Goal: Task Accomplishment & Management: Manage account settings

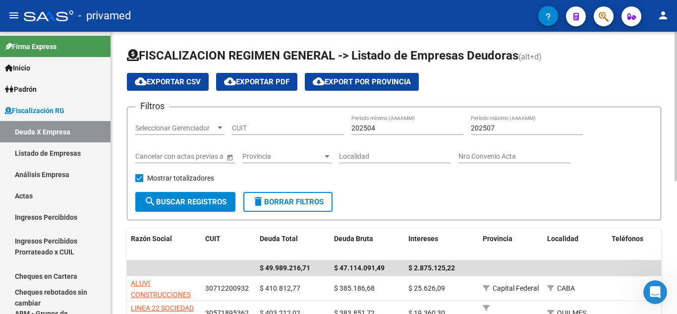
scroll to position [24, 0]
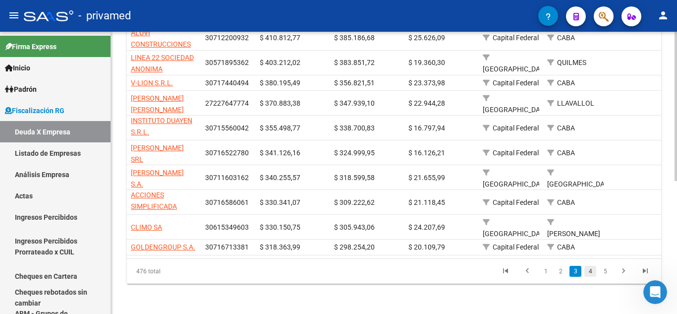
click at [589, 270] on link "4" at bounding box center [591, 271] width 12 height 11
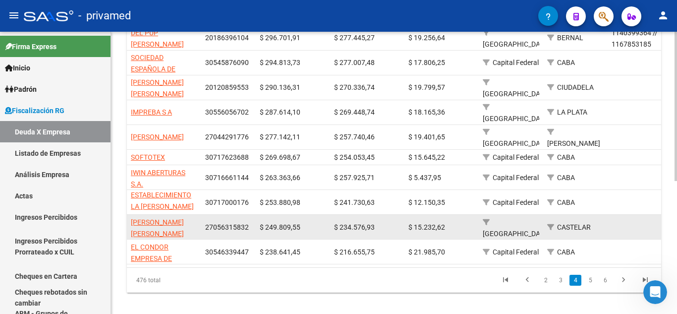
scroll to position [201, 0]
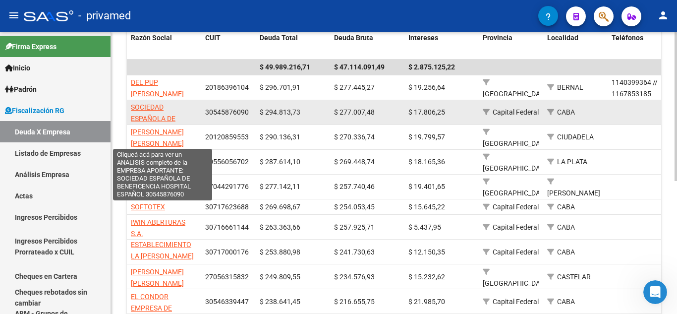
click at [136, 108] on span "SOCIEDAD ESPAÑOLA DE BENEFICENCIA HOSPITAL ESPAÑOL" at bounding box center [163, 124] width 64 height 42
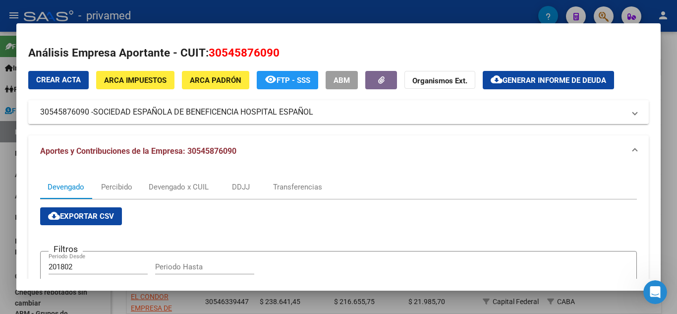
drag, startPoint x: 41, startPoint y: 114, endPoint x: 315, endPoint y: 114, distance: 274.3
click at [315, 114] on mat-expansion-panel-header "30545876090 - SOCIEDAD ESPAÑOLA DE BENEFICENCIA HOSPITAL ESPAÑOL" at bounding box center [338, 112] width 621 height 24
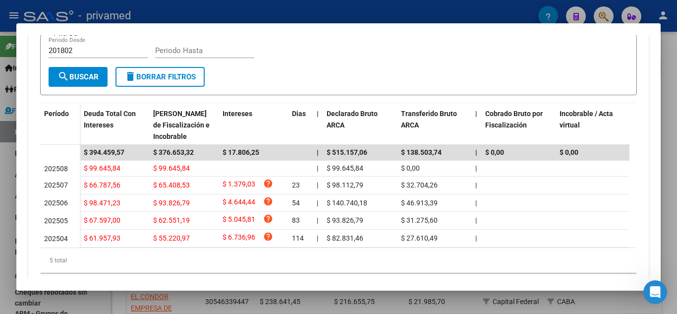
scroll to position [347, 0]
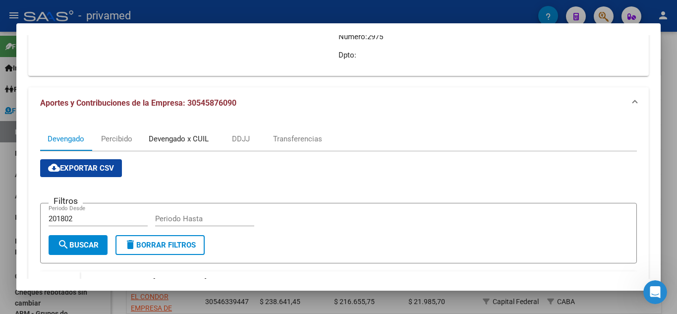
click at [180, 130] on div "Devengado x CUIL" at bounding box center [178, 139] width 75 height 24
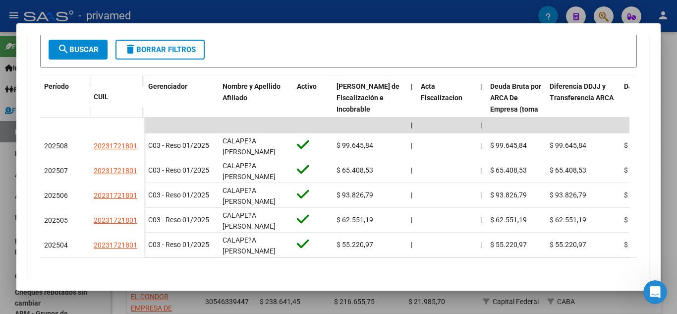
scroll to position [362, 0]
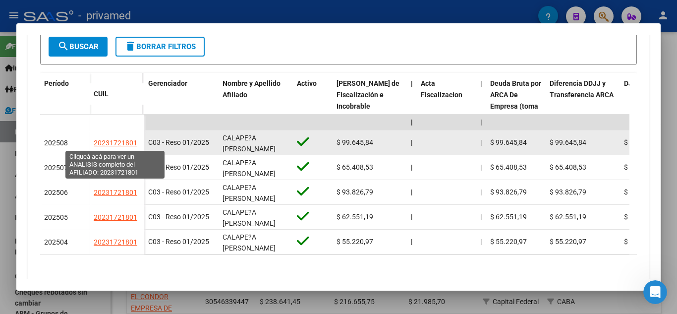
click at [124, 146] on span "20231721801" at bounding box center [116, 143] width 44 height 8
type textarea "20231721801"
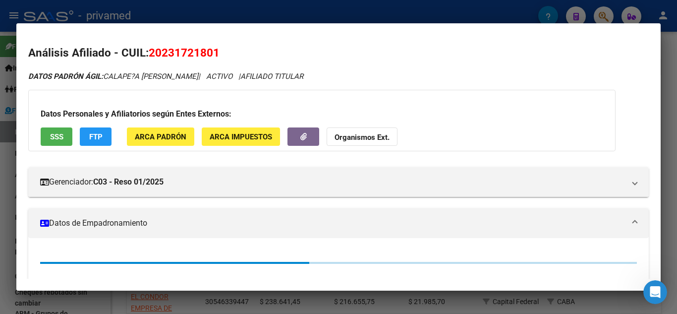
click at [142, 136] on span "ARCA Padrón" at bounding box center [161, 136] width 52 height 9
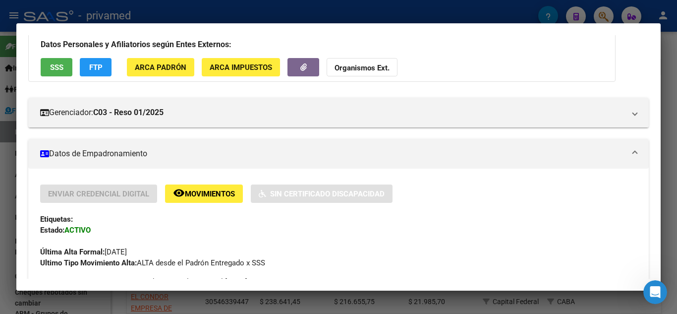
scroll to position [0, 0]
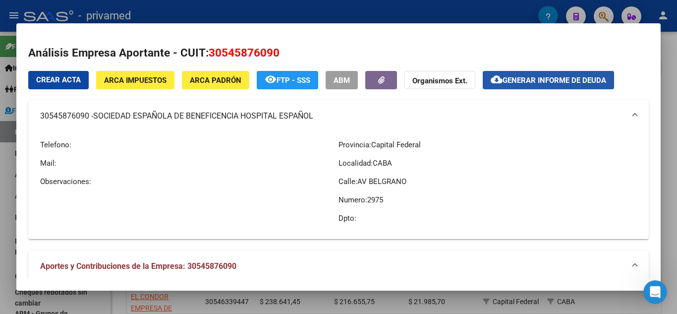
click at [514, 78] on span "Generar informe de deuda" at bounding box center [555, 80] width 104 height 9
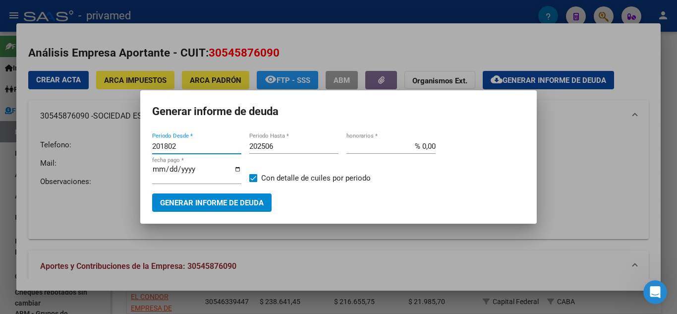
click at [167, 149] on input "201802" at bounding box center [196, 146] width 89 height 9
type input "202504"
type input "202507"
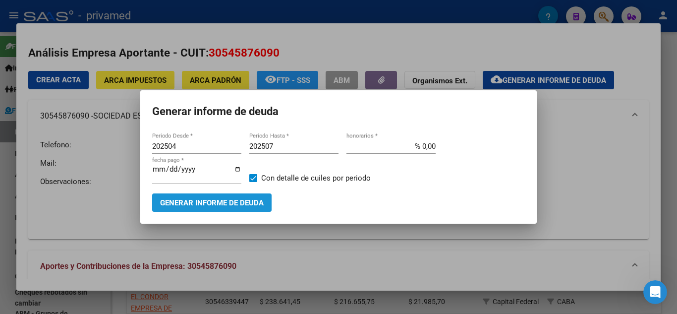
click at [215, 206] on span "Generar informe de deuda" at bounding box center [212, 202] width 104 height 9
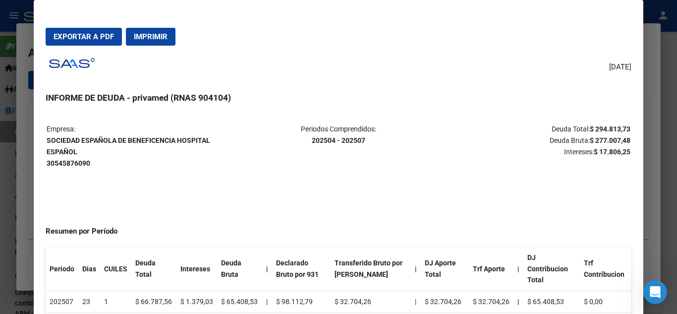
click at [58, 29] on button "Exportar a PDF" at bounding box center [84, 37] width 76 height 18
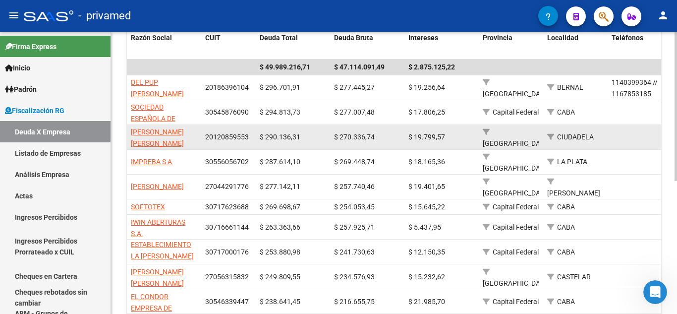
drag, startPoint x: 128, startPoint y: 134, endPoint x: 250, endPoint y: 132, distance: 122.0
click at [250, 132] on div "[PERSON_NAME] [PERSON_NAME] 20120859553 $ 290.136,31 $ 270.336,74 $ 19.799,57 […" at bounding box center [690, 137] width 1126 height 25
copy div "[PERSON_NAME] [PERSON_NAME] 20120859553"
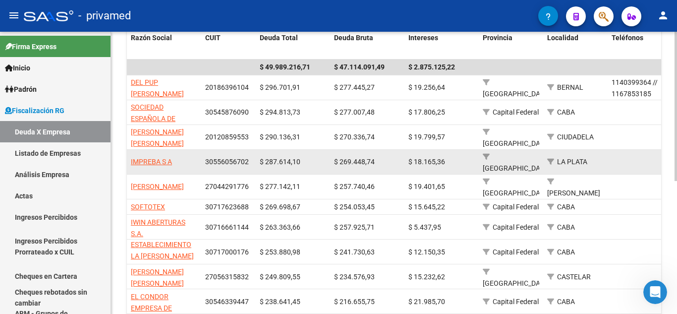
drag, startPoint x: 129, startPoint y: 148, endPoint x: 253, endPoint y: 145, distance: 123.5
click at [253, 150] on div "IMPREBA S A 30556056702 $ 287.614,10 $ 269.448,74 $ 18.165,36 [GEOGRAPHIC_DATA]" at bounding box center [690, 162] width 1126 height 25
copy div "IMPREBA S A 30556056702"
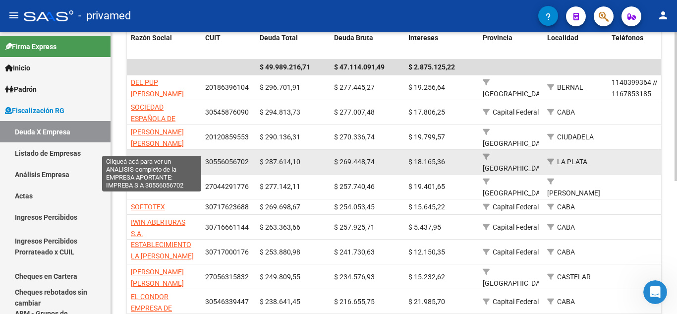
click at [163, 158] on span "IMPREBA S A" at bounding box center [151, 162] width 41 height 8
copy div "IMPREBA S A 30556056702"
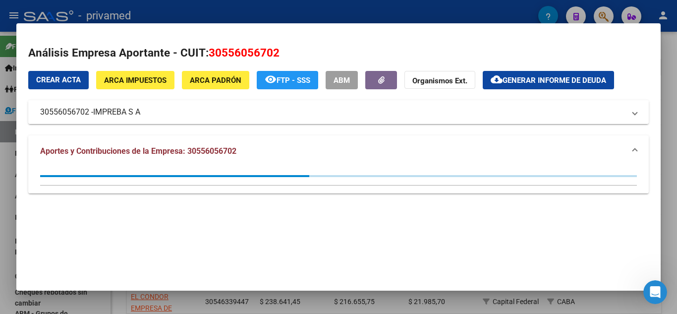
click at [278, 117] on mat-panel-title "30556056702 - IMPREBA S A" at bounding box center [332, 112] width 585 height 12
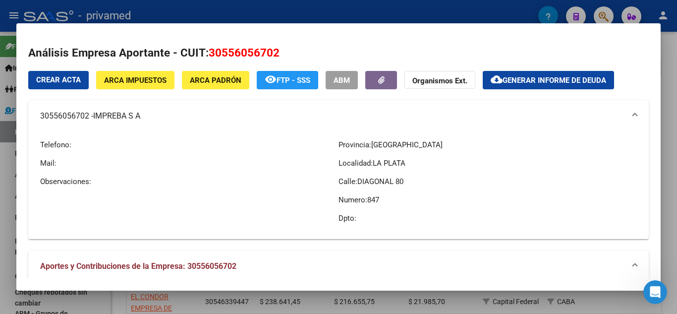
click at [220, 54] on span "30556056702" at bounding box center [244, 52] width 71 height 13
copy span "30556056702"
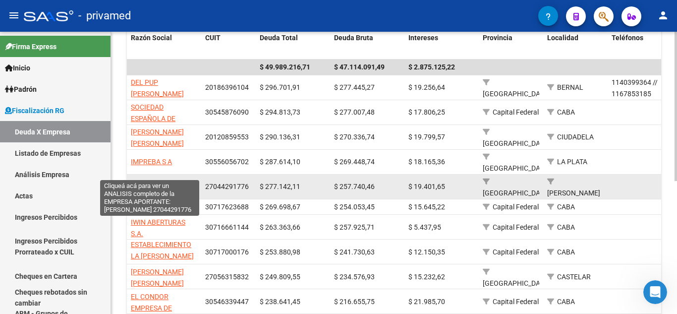
scroll to position [0, 0]
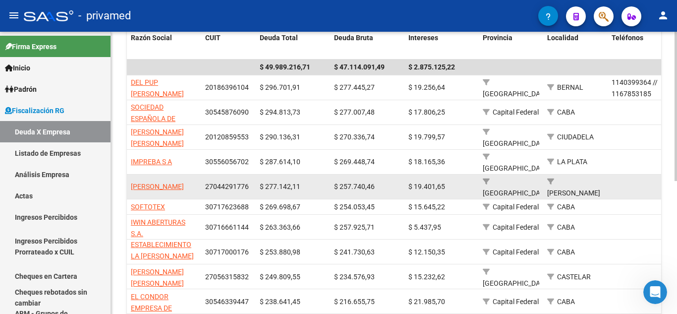
drag, startPoint x: 129, startPoint y: 160, endPoint x: 247, endPoint y: 171, distance: 118.1
click at [247, 175] on div "[PERSON_NAME] 27044291776 $ 277.142,11 $ 257.740,46 $ 19.401,65 [GEOGRAPHIC_DAT…" at bounding box center [690, 187] width 1126 height 25
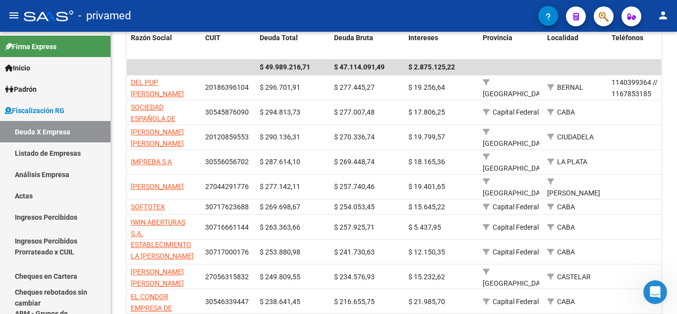
copy div "[PERSON_NAME] 27044291776"
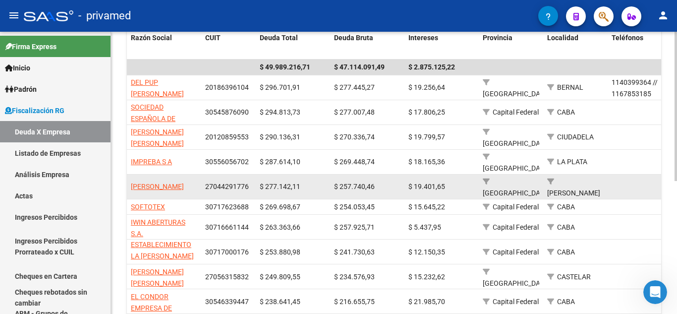
click at [218, 183] on span "27044291776" at bounding box center [227, 187] width 44 height 8
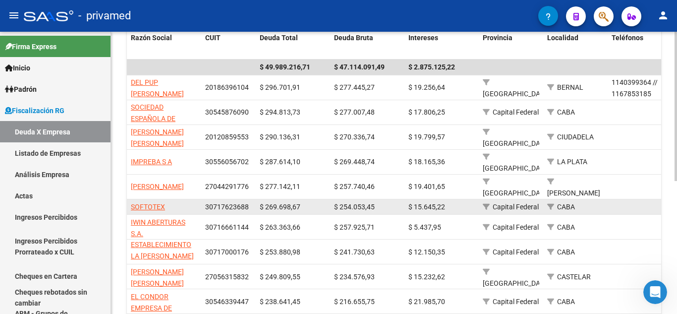
drag, startPoint x: 128, startPoint y: 185, endPoint x: 250, endPoint y: 185, distance: 122.5
click at [250, 199] on div "SOFTOTEX 30717623688 $ 269.698,67 $ 254.053,45 $ 15.645,22 Capital Federal CABA" at bounding box center [690, 207] width 1126 height 16
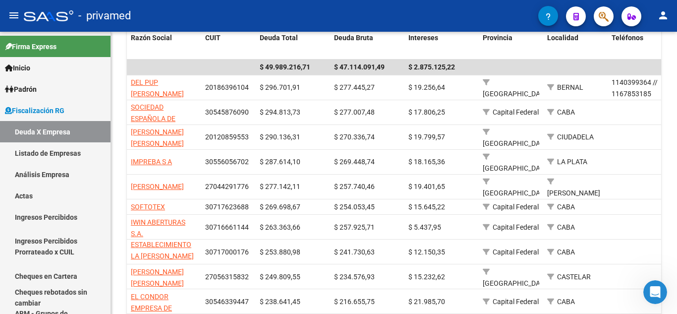
copy div "SOFTOTEX 30717623688"
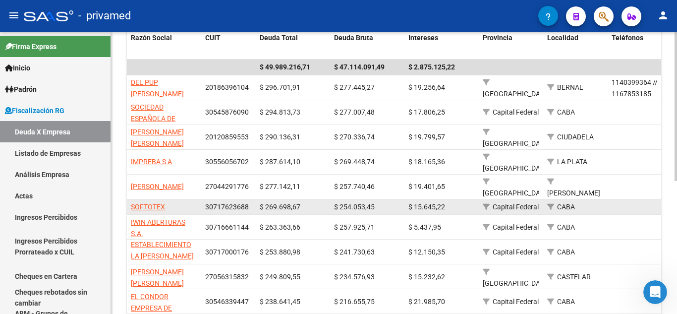
click at [175, 201] on div "SOFTOTEX" at bounding box center [164, 206] width 66 height 11
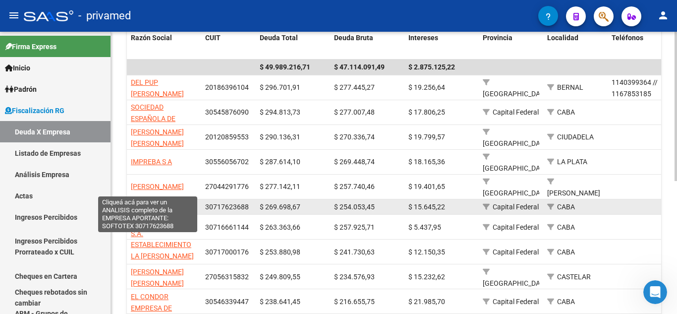
drag, startPoint x: 175, startPoint y: 190, endPoint x: 130, endPoint y: 189, distance: 45.1
click at [130, 199] on datatable-body-cell "SOFTOTEX" at bounding box center [164, 206] width 74 height 15
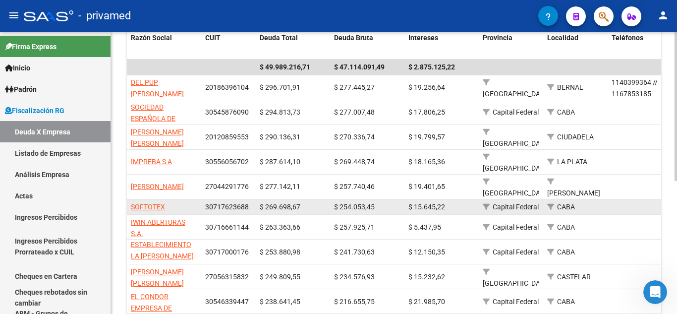
copy span "SOFTOTEX"
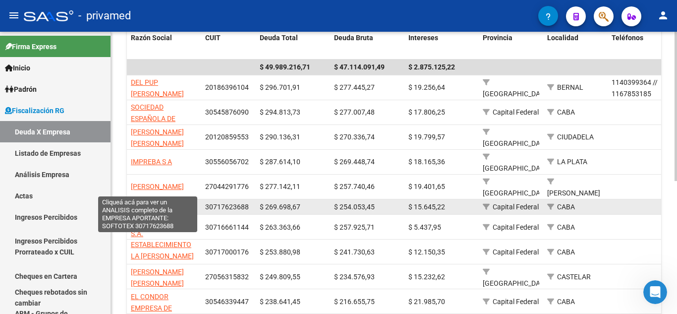
click at [148, 203] on span "SOFTOTEX" at bounding box center [148, 207] width 34 height 8
copy span "SOFTOTEX"
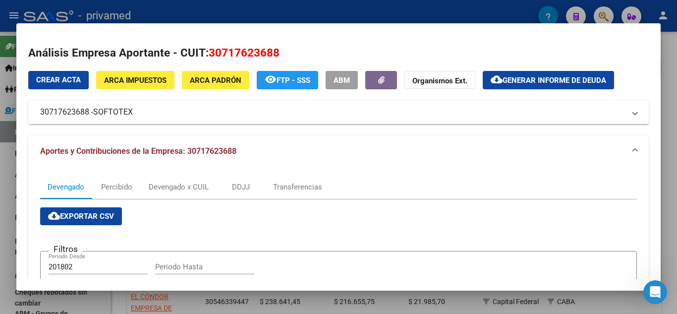
click at [358, 105] on mat-expansion-panel-header "30717623688 - SOFTOTEX" at bounding box center [338, 112] width 621 height 24
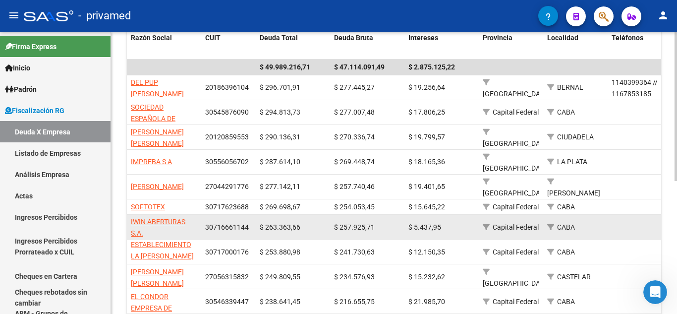
drag, startPoint x: 124, startPoint y: 204, endPoint x: 253, endPoint y: 215, distance: 128.9
click at [253, 215] on div "FISCALIZACION REGIMEN GENERAL -> Listado de Empresas Deudoras (alt+d) cloud_dow…" at bounding box center [394, 102] width 566 height 543
click at [248, 222] on div "30716661144" at bounding box center [228, 227] width 47 height 11
drag, startPoint x: 129, startPoint y: 202, endPoint x: 248, endPoint y: 209, distance: 118.7
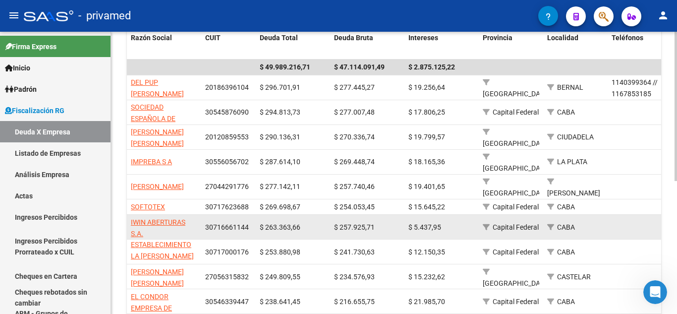
click at [248, 215] on div "IWIN ABERTURAS S.A. 30716661144 $ 263.363,66 $ 257.925,71 $ 5.437,95 Capital Fe…" at bounding box center [690, 227] width 1126 height 25
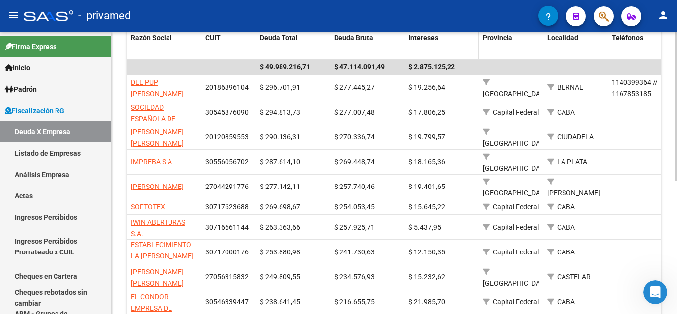
copy div "IWIN ABERTURAS S.A. 30716661144"
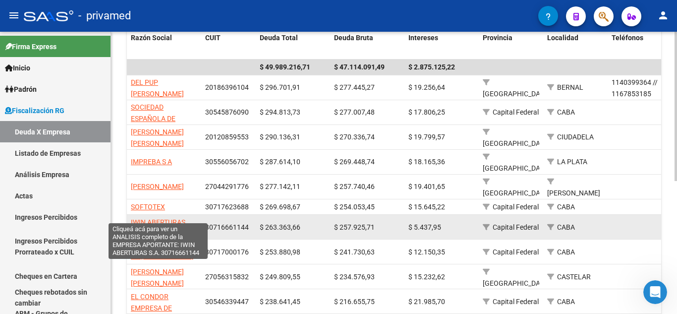
click at [158, 218] on span "IWIN ABERTURAS S.A." at bounding box center [158, 227] width 55 height 19
copy div "IWIN ABERTURAS S.A. 30716661144"
type textarea "30716661144"
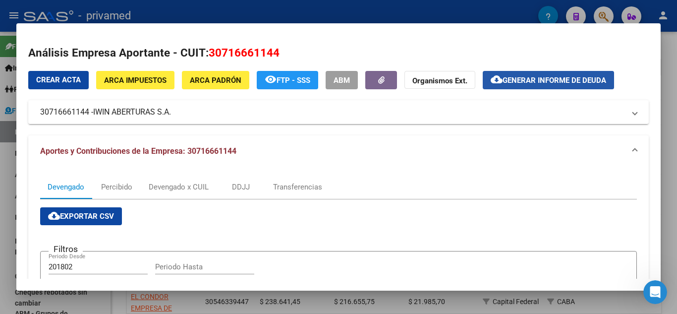
click at [497, 76] on mat-icon "cloud_download" at bounding box center [497, 79] width 12 height 12
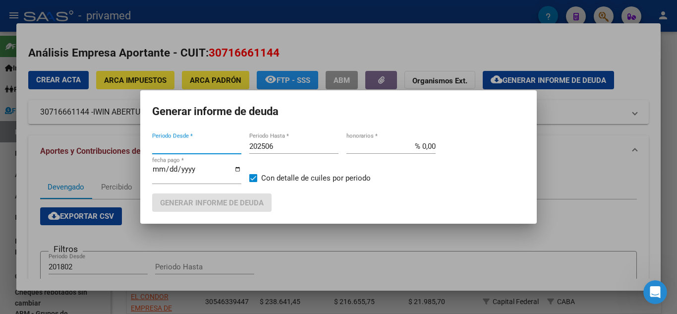
type input "201802"
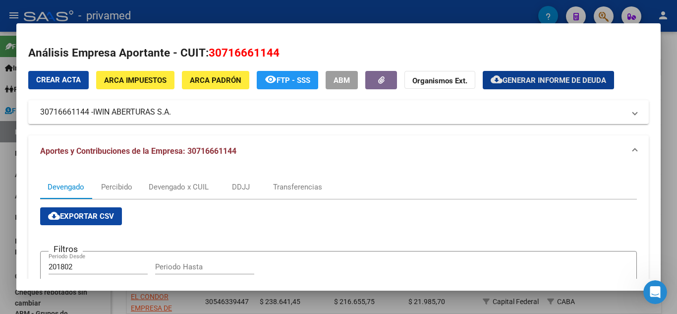
click at [351, 86] on button "ABM" at bounding box center [342, 80] width 32 height 18
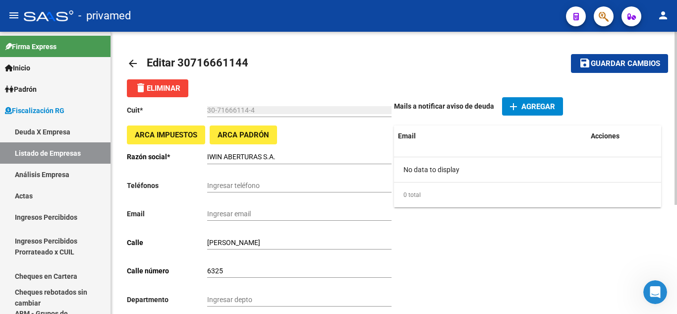
click at [243, 210] on input "Ingresar email" at bounding box center [299, 214] width 184 height 8
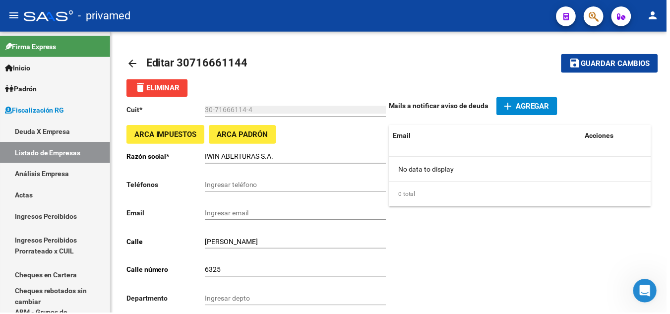
paste input "30716661144"
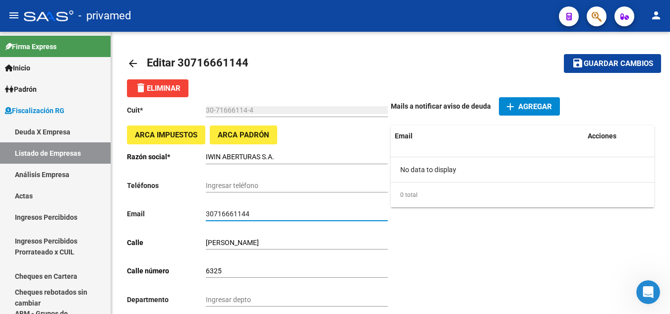
click at [237, 216] on input "30716661144" at bounding box center [297, 214] width 182 height 8
click at [287, 210] on input "[EMAIL_ADDRESS][DOMAIN_NAME]" at bounding box center [297, 214] width 182 height 8
click at [286, 210] on input "[EMAIL_ADDRESS][DOMAIN_NAME]" at bounding box center [297, 214] width 182 height 8
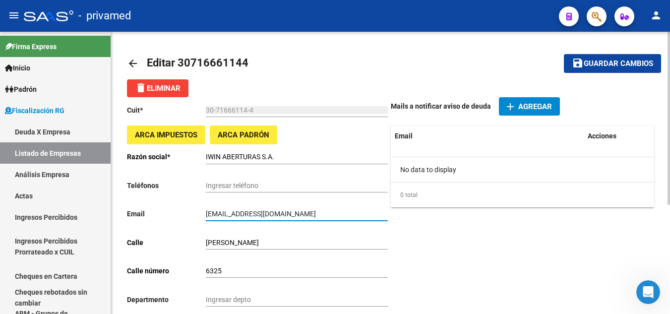
click at [286, 210] on input "[EMAIL_ADDRESS][DOMAIN_NAME]" at bounding box center [297, 214] width 182 height 8
paste input "[EMAIL_ADDRESS][DOMAIN_NAME]"
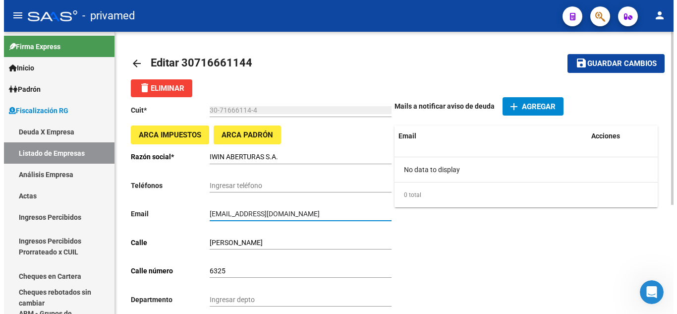
scroll to position [0, 0]
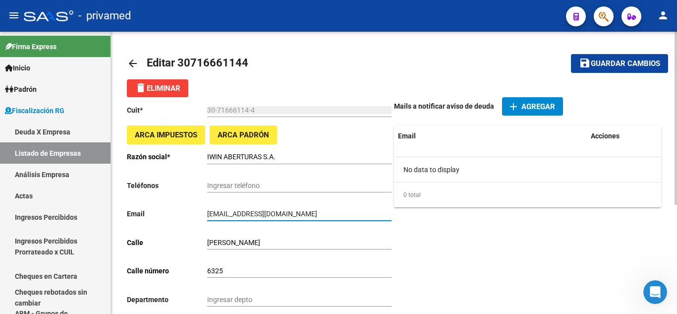
type input "[EMAIL_ADDRESS][DOMAIN_NAME]"
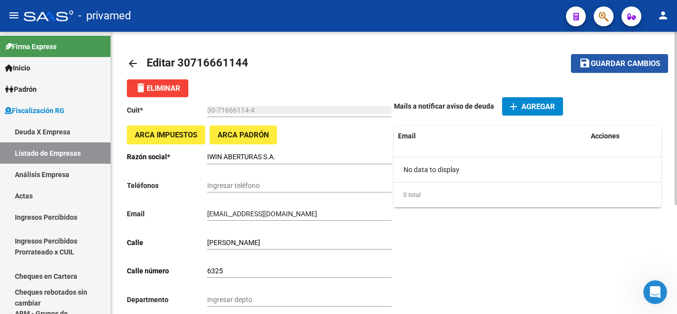
click at [589, 68] on mat-icon "save" at bounding box center [585, 63] width 12 height 12
click at [129, 62] on mat-icon "arrow_back" at bounding box center [133, 64] width 12 height 12
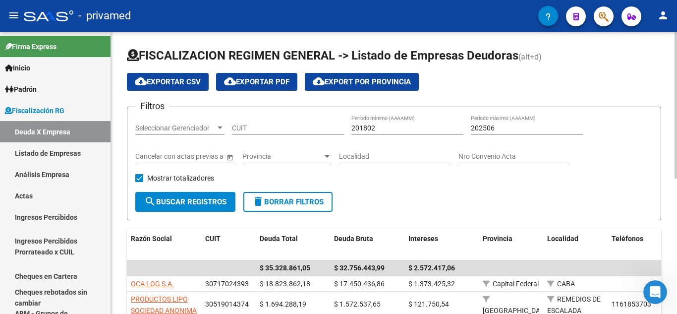
click at [356, 128] on input "201802" at bounding box center [408, 128] width 112 height 8
type input "202504"
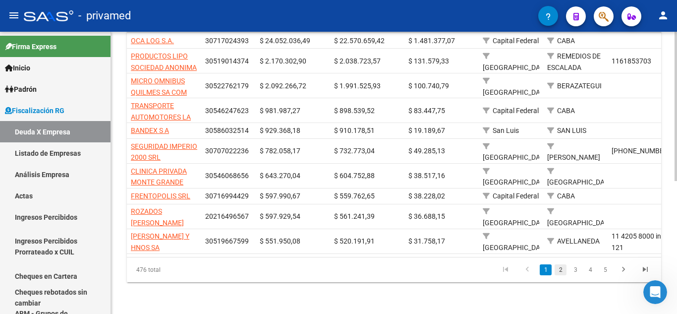
type input "202507"
click at [564, 267] on link "2" at bounding box center [561, 269] width 12 height 11
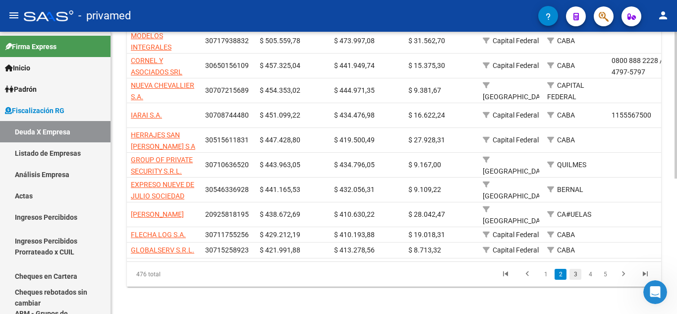
click at [578, 279] on link "3" at bounding box center [576, 274] width 12 height 11
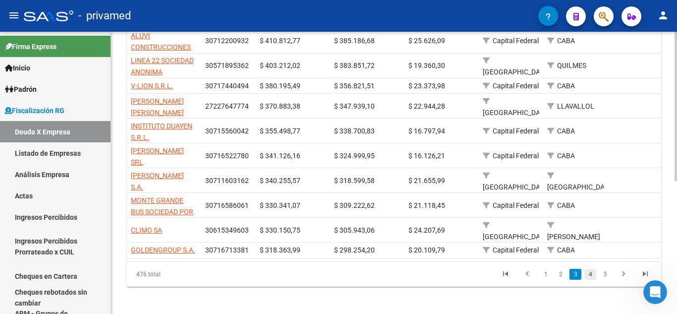
click at [593, 275] on link "4" at bounding box center [591, 274] width 12 height 11
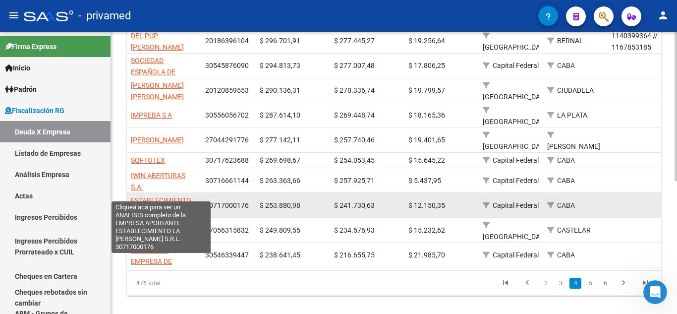
scroll to position [0, 0]
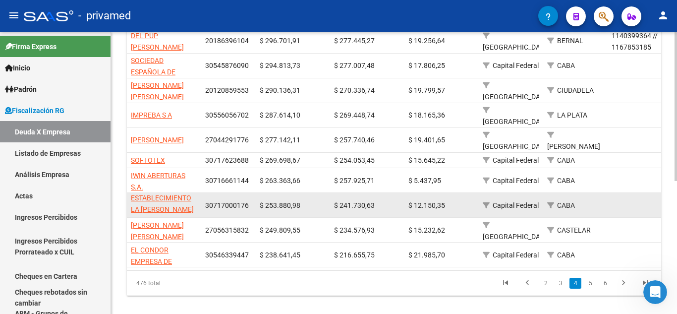
drag, startPoint x: 129, startPoint y: 183, endPoint x: 253, endPoint y: 194, distance: 124.5
click at [253, 194] on div "ESTABLECIMIENTO LA [PERSON_NAME] S.R.L. 30717000176 $ 253.880,98 $ 241.730,63 $…" at bounding box center [690, 205] width 1126 height 25
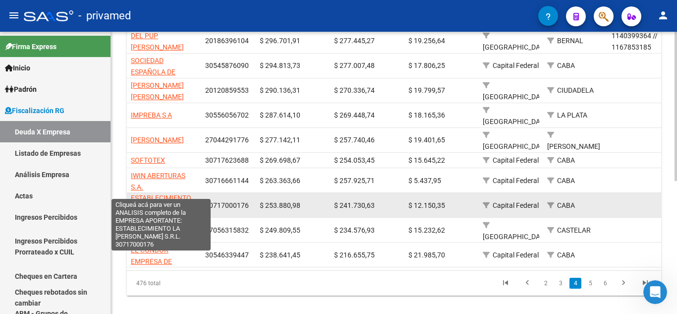
click at [161, 194] on span "ESTABLECIMIENTO LA [PERSON_NAME] S.R.L." at bounding box center [162, 209] width 63 height 31
type textarea "30717000176"
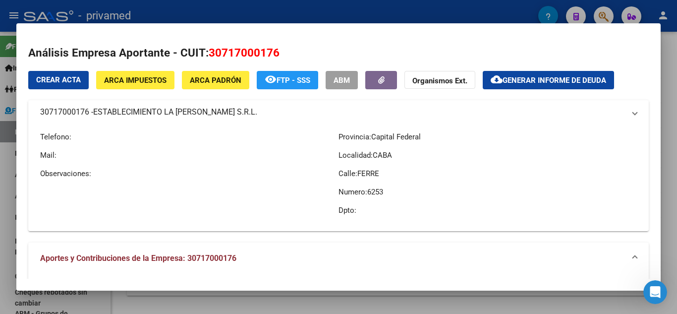
click at [298, 115] on mat-panel-title "30717000176 - ESTABLECIMIENTO LA [PERSON_NAME] S.R.L." at bounding box center [332, 112] width 585 height 12
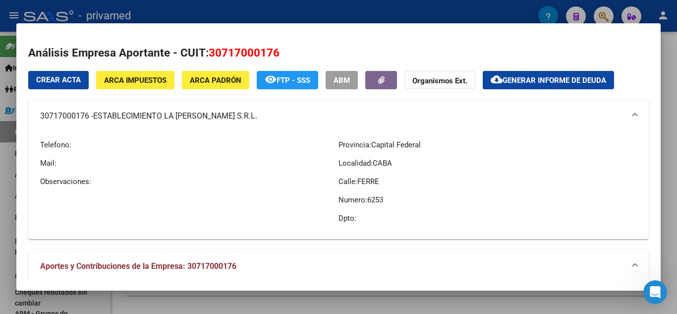
drag, startPoint x: 96, startPoint y: 115, endPoint x: 225, endPoint y: 118, distance: 129.5
click at [225, 118] on span "ESTABLECIMIENTO LA [PERSON_NAME] S.R.L." at bounding box center [175, 116] width 164 height 12
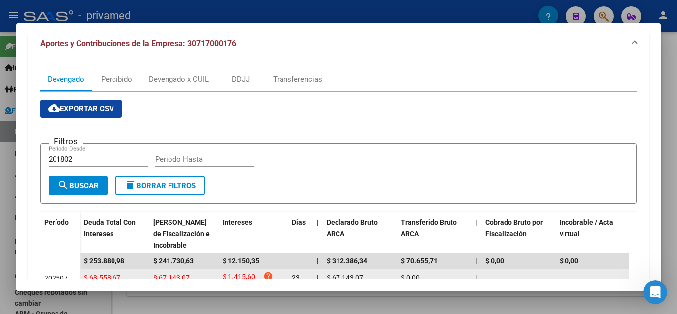
scroll to position [80, 0]
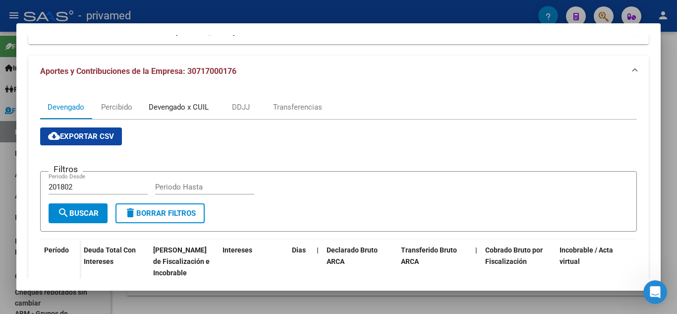
click at [171, 111] on div "Devengado x CUIL" at bounding box center [179, 107] width 60 height 11
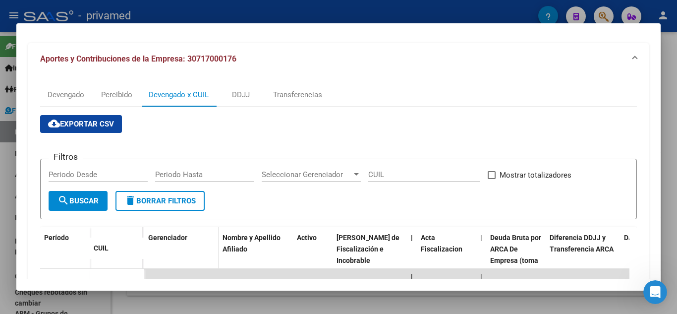
scroll to position [0, 0]
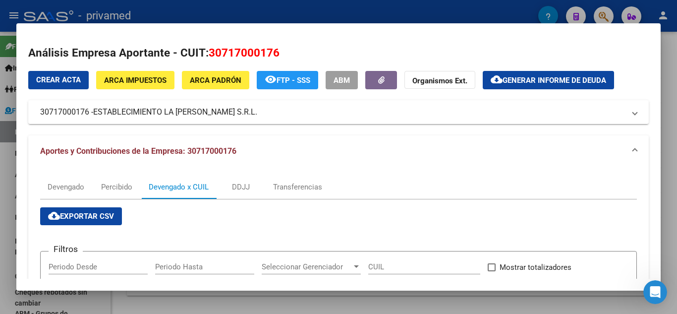
click at [231, 58] on span "30717000176" at bounding box center [244, 52] width 71 height 13
click at [1, 88] on div at bounding box center [338, 157] width 677 height 314
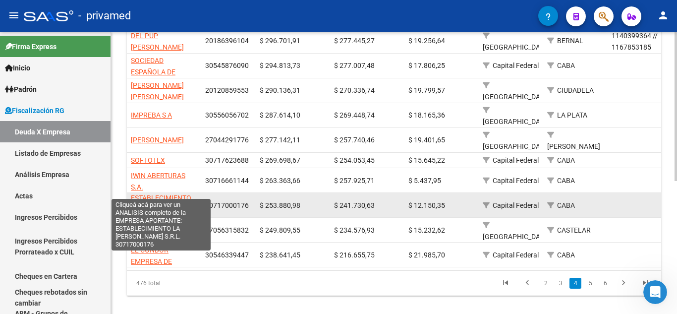
click at [165, 194] on span "ESTABLECIMIENTO LA [PERSON_NAME] S.R.L." at bounding box center [162, 209] width 63 height 31
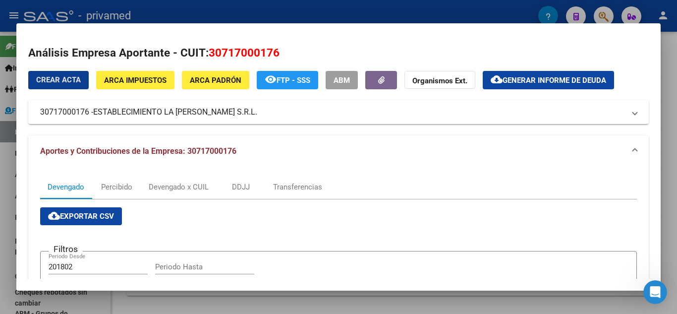
click at [520, 78] on span "Generar informe de deuda" at bounding box center [555, 80] width 104 height 9
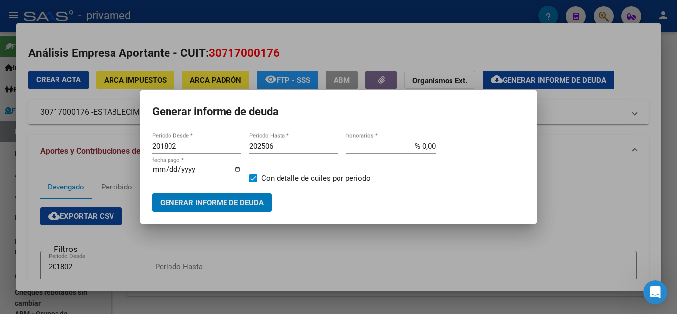
click at [171, 142] on div "201802 Periodo Desde *" at bounding box center [196, 146] width 89 height 15
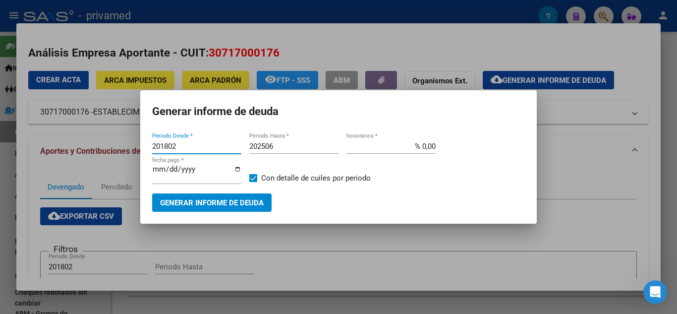
click at [171, 142] on input "201802" at bounding box center [196, 146] width 89 height 9
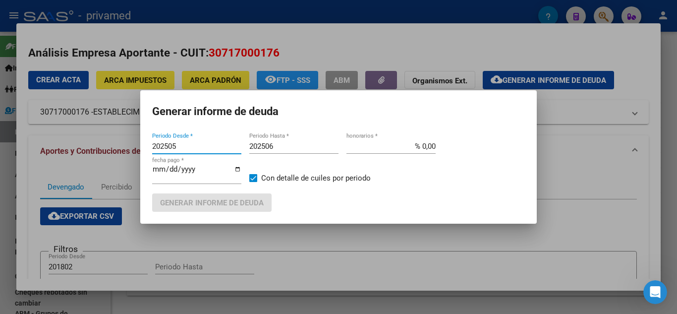
type input "202505"
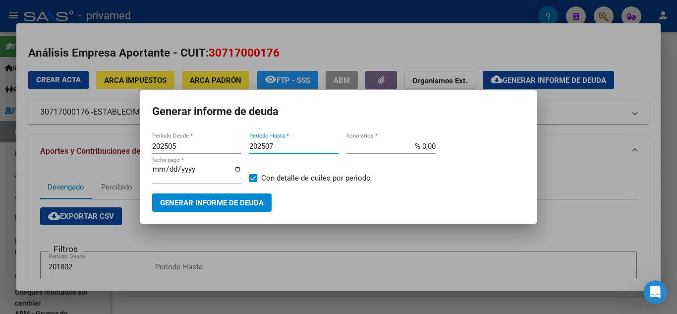
type input "202507"
click at [226, 205] on span "Generar informe de deuda" at bounding box center [212, 202] width 104 height 9
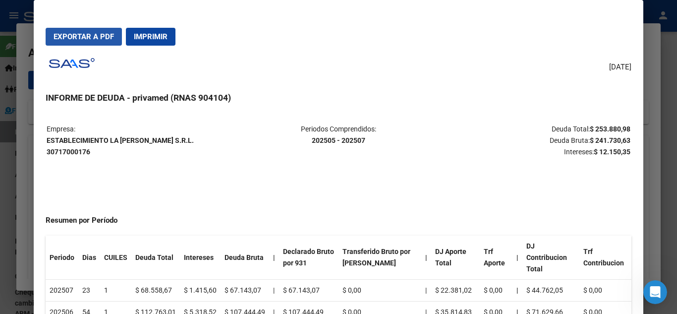
click at [66, 43] on button "Exportar a PDF" at bounding box center [84, 37] width 76 height 18
click at [70, 138] on strong "ESTABLECIMIENTO LA [PERSON_NAME] S.R.L. 30717000176" at bounding box center [120, 145] width 147 height 19
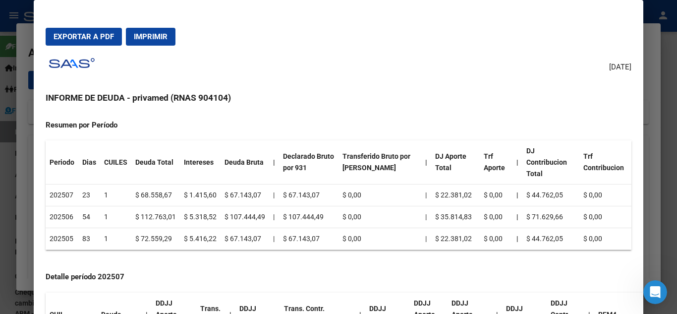
scroll to position [99, 0]
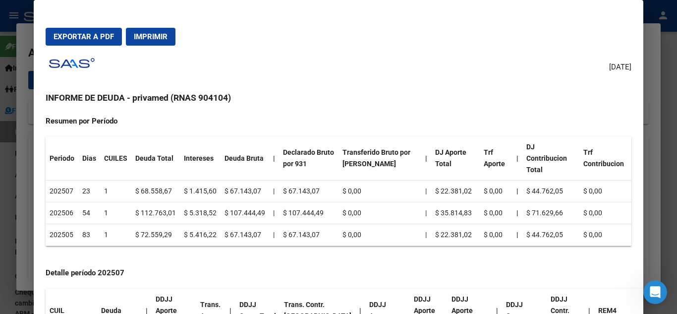
click at [0, 173] on div at bounding box center [338, 157] width 677 height 314
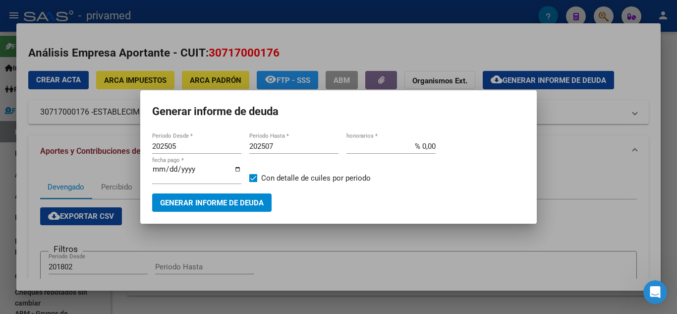
click at [61, 133] on div at bounding box center [338, 157] width 677 height 314
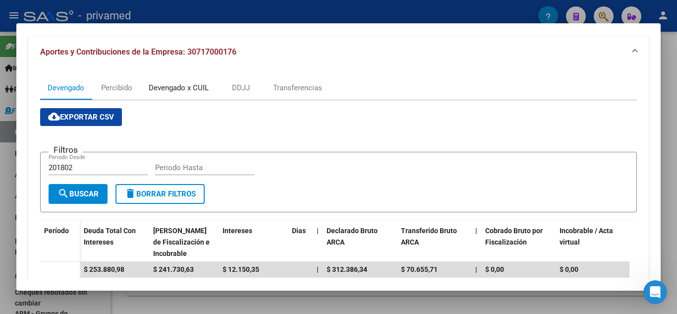
click at [162, 89] on div "Devengado x CUIL" at bounding box center [179, 87] width 60 height 11
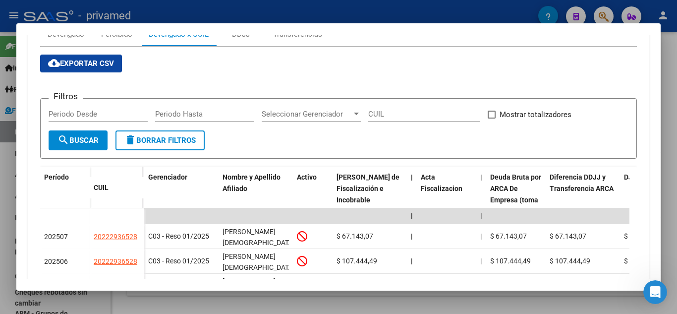
scroll to position [198, 0]
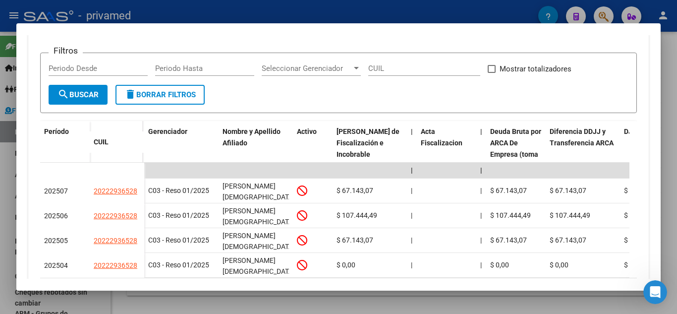
click at [0, 176] on div at bounding box center [338, 157] width 677 height 314
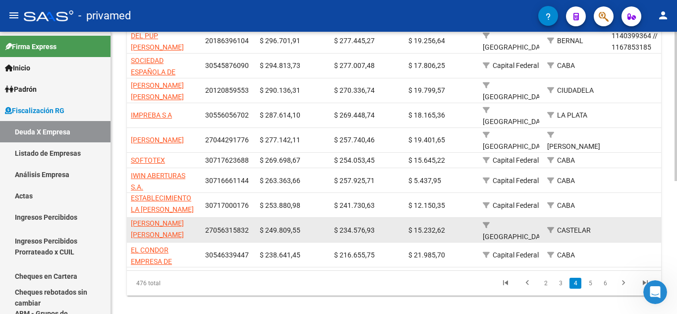
scroll to position [0, 0]
drag, startPoint x: 130, startPoint y: 207, endPoint x: 265, endPoint y: 203, distance: 134.5
click at [247, 218] on div "[PERSON_NAME] [PERSON_NAME] 27056315832 $ 249.809,55 $ 234.576,93 $ 15.232,62 […" at bounding box center [690, 230] width 1126 height 25
click at [215, 226] on span "27056315832" at bounding box center [227, 230] width 44 height 8
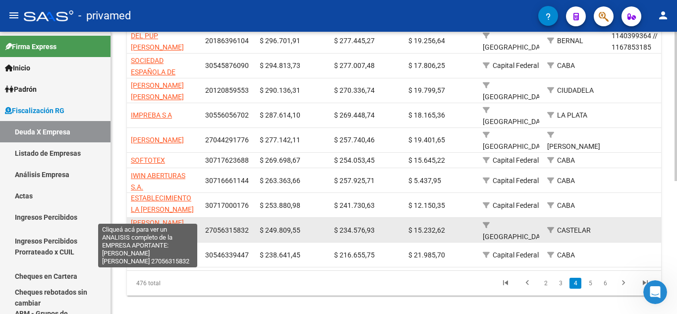
click at [141, 219] on span "[PERSON_NAME] [PERSON_NAME]" at bounding box center [157, 228] width 53 height 19
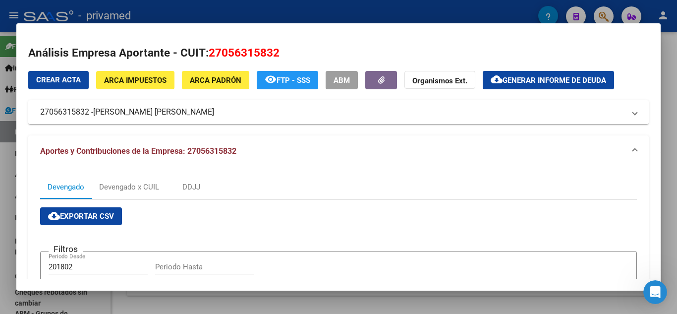
click at [270, 117] on mat-panel-title "27056315832 - [PERSON_NAME] [PERSON_NAME]" at bounding box center [332, 112] width 585 height 12
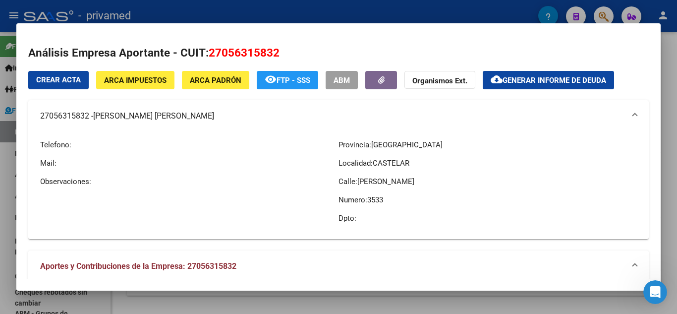
drag, startPoint x: 368, startPoint y: 181, endPoint x: 421, endPoint y: 177, distance: 53.2
click at [421, 177] on p "Calle: [PERSON_NAME]" at bounding box center [488, 181] width 299 height 11
click at [0, 181] on div at bounding box center [338, 157] width 677 height 314
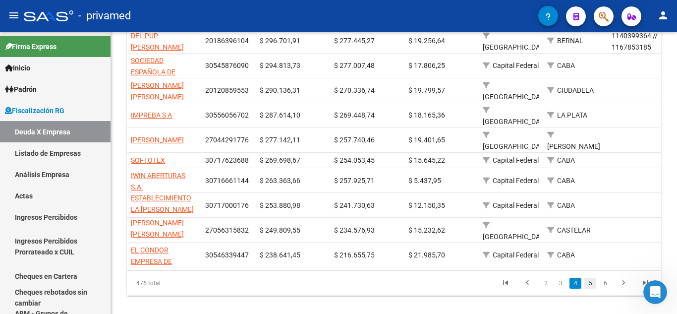
click at [593, 278] on link "5" at bounding box center [591, 283] width 12 height 11
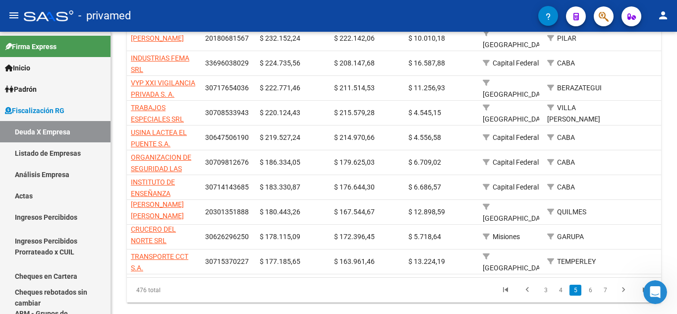
scroll to position [247, 0]
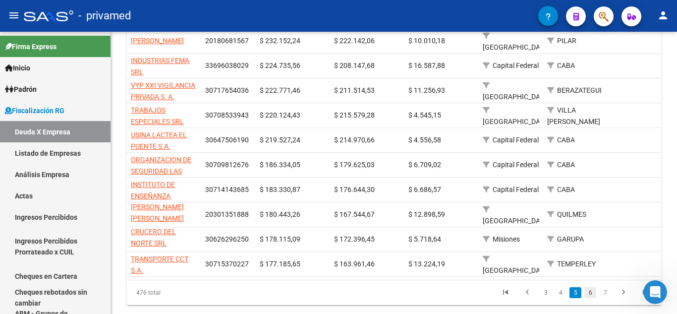
click at [585, 297] on link "6" at bounding box center [591, 292] width 12 height 11
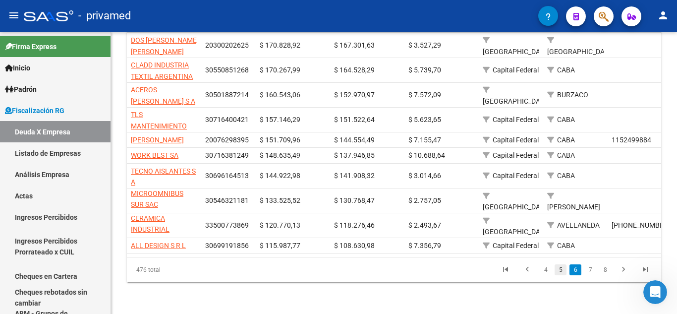
click at [562, 275] on link "5" at bounding box center [561, 269] width 12 height 11
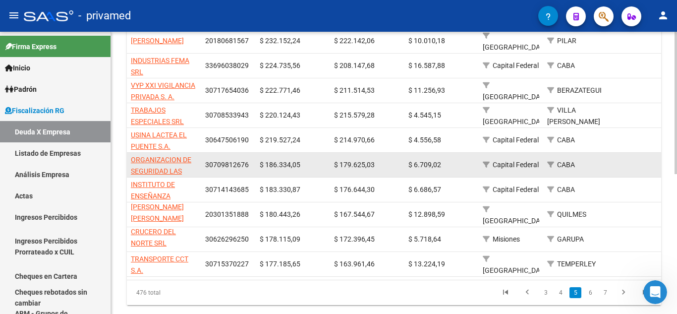
scroll to position [198, 0]
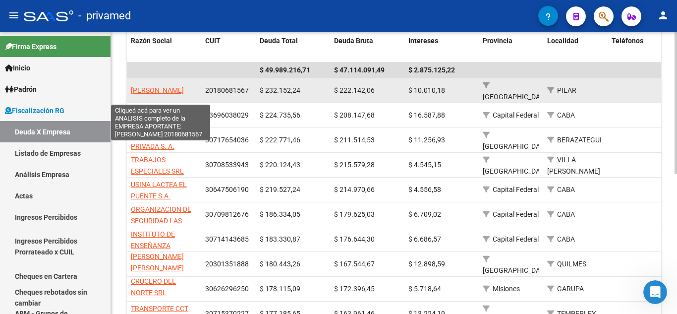
click at [181, 86] on span "[PERSON_NAME]" at bounding box center [157, 90] width 53 height 8
type textarea "20180681567"
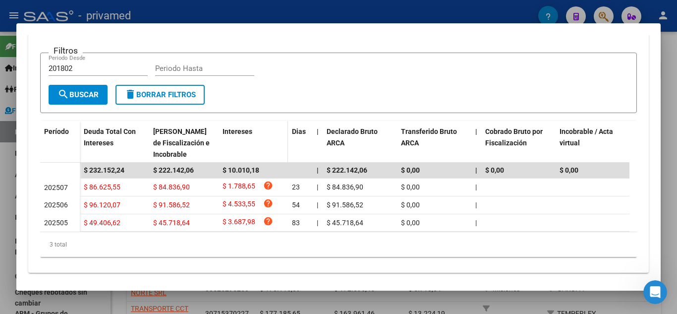
scroll to position [0, 0]
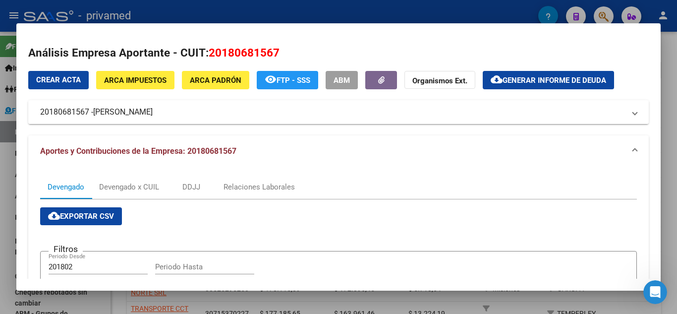
drag, startPoint x: 38, startPoint y: 110, endPoint x: 192, endPoint y: 110, distance: 153.7
click at [192, 110] on mat-expansion-panel-header "20180681567 - [PERSON_NAME]" at bounding box center [338, 112] width 621 height 24
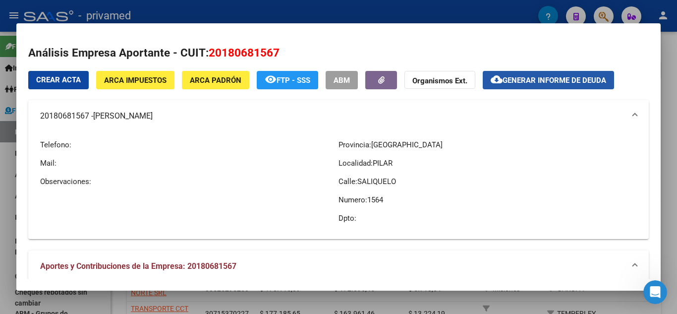
click at [539, 78] on span "Generar informe de deuda" at bounding box center [555, 80] width 104 height 9
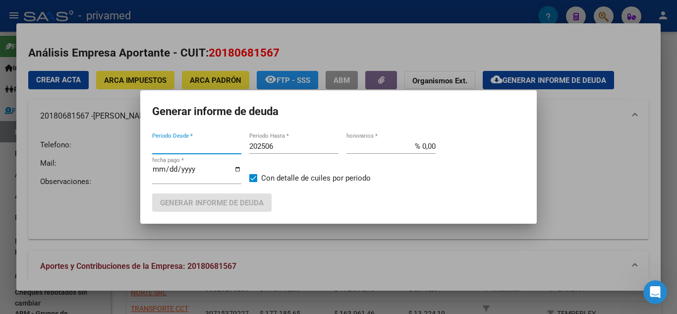
type input "201802"
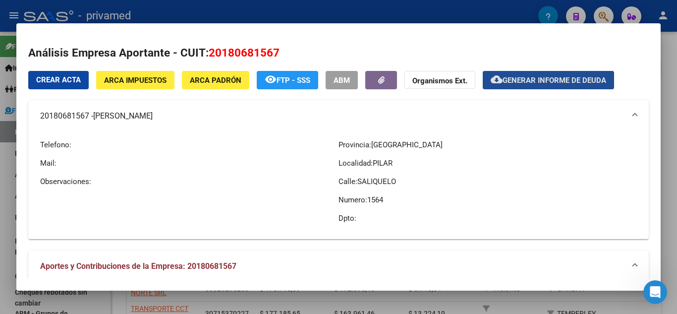
click at [518, 80] on span "Generar informe de deuda" at bounding box center [555, 80] width 104 height 9
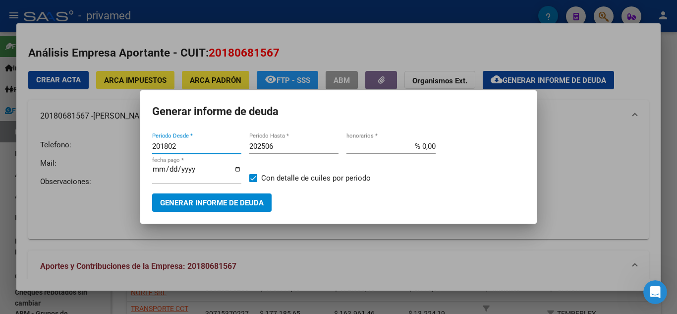
click at [159, 145] on input "201802" at bounding box center [196, 146] width 89 height 9
type input "202505"
type input "5"
type input "202507"
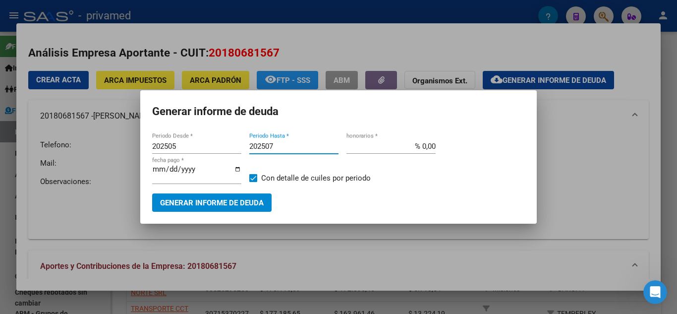
click at [232, 207] on span "Generar informe de deuda" at bounding box center [212, 202] width 104 height 9
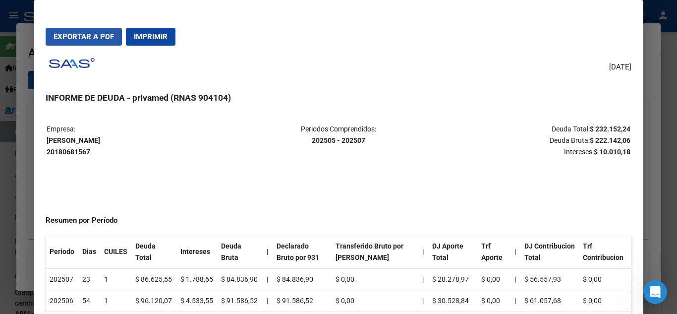
click at [92, 33] on span "Exportar a PDF" at bounding box center [84, 36] width 61 height 9
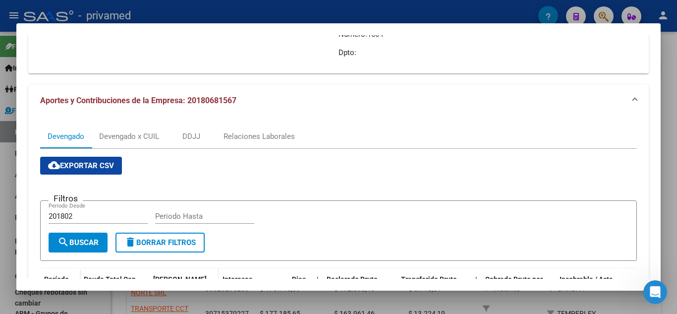
scroll to position [248, 0]
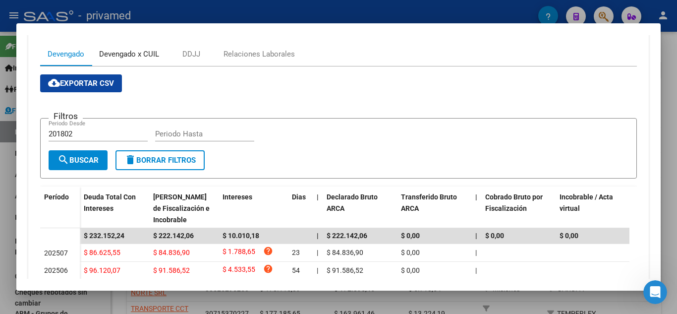
click at [139, 53] on div "Devengado x CUIL" at bounding box center [129, 54] width 60 height 11
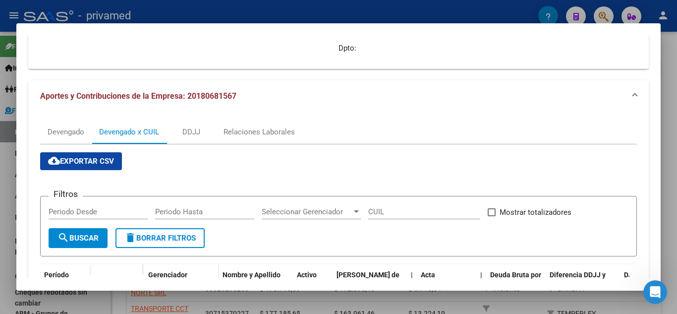
scroll to position [0, 0]
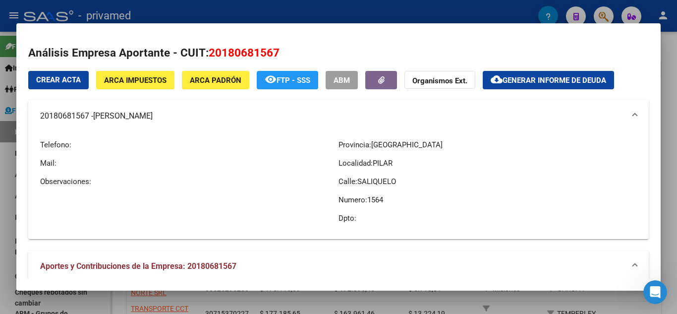
click at [229, 52] on span "20180681567" at bounding box center [244, 52] width 71 height 13
click at [179, 196] on div "Telefono: Mail: Observaciones:" at bounding box center [189, 181] width 299 height 99
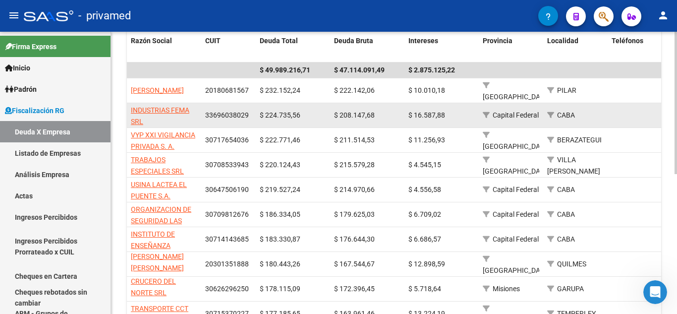
drag, startPoint x: 127, startPoint y: 110, endPoint x: 248, endPoint y: 112, distance: 120.5
click at [248, 112] on div "INDUSTRIAS FEMA SRL 33696038029 $ 224.735,56 $ 208.147,68 $ 16.587,88 Capital F…" at bounding box center [690, 115] width 1126 height 25
click at [230, 117] on span "33696038029" at bounding box center [227, 115] width 44 height 8
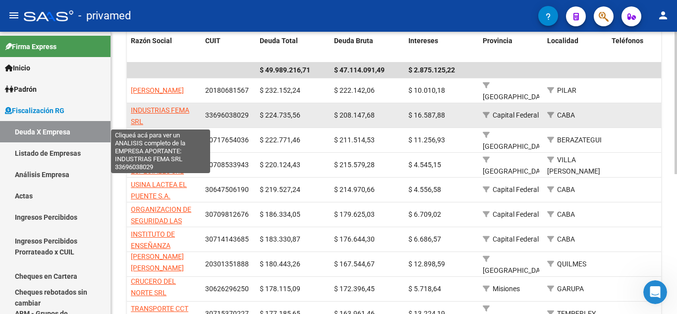
click at [164, 111] on span "INDUSTRIAS FEMA SRL" at bounding box center [160, 115] width 59 height 19
type textarea "33696038029"
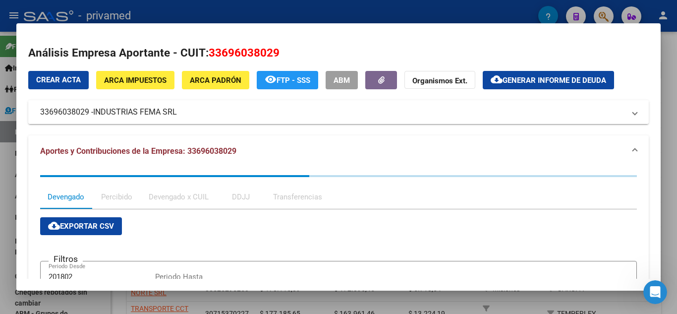
click at [331, 102] on mat-expansion-panel-header "33696038029 - INDUSTRIAS FEMA SRL" at bounding box center [338, 112] width 621 height 24
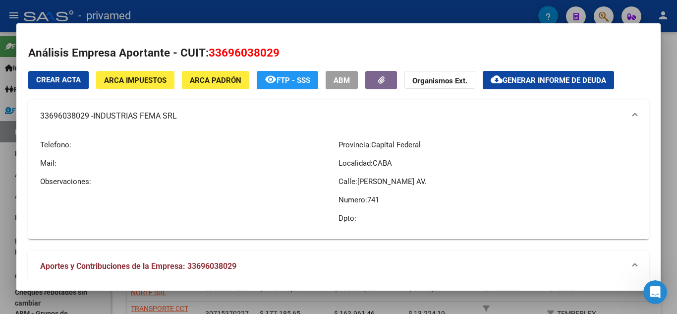
click at [319, 109] on mat-expansion-panel-header "33696038029 - INDUSTRIAS FEMA SRL" at bounding box center [338, 116] width 621 height 32
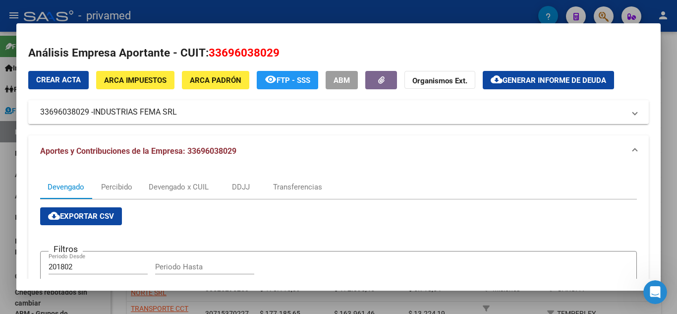
click at [330, 114] on mat-panel-title "33696038029 - INDUSTRIAS FEMA SRL" at bounding box center [332, 112] width 585 height 12
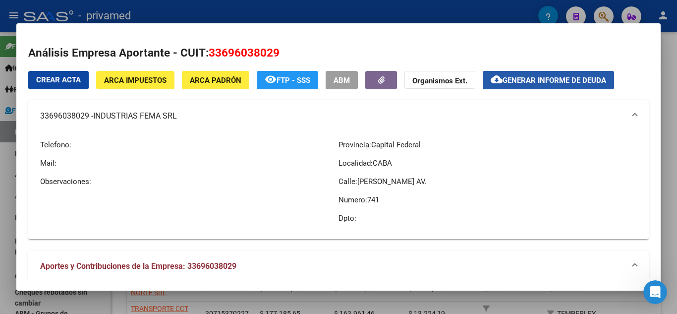
drag, startPoint x: 528, startPoint y: 82, endPoint x: 431, endPoint y: 212, distance: 162.1
click at [431, 212] on div "Crear Acta ARCA Impuestos ARCA Padrón remove_red_eye FTP - SSS ABM Organismos E…" at bounding box center [338, 155] width 621 height 169
click at [517, 80] on span "Generar informe de deuda" at bounding box center [555, 80] width 104 height 9
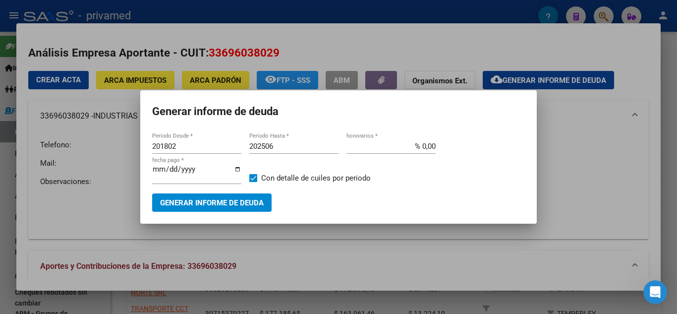
click at [167, 141] on div "201802 Periodo Desde *" at bounding box center [196, 146] width 89 height 15
click at [167, 143] on input "201802" at bounding box center [196, 146] width 89 height 9
type input "202504"
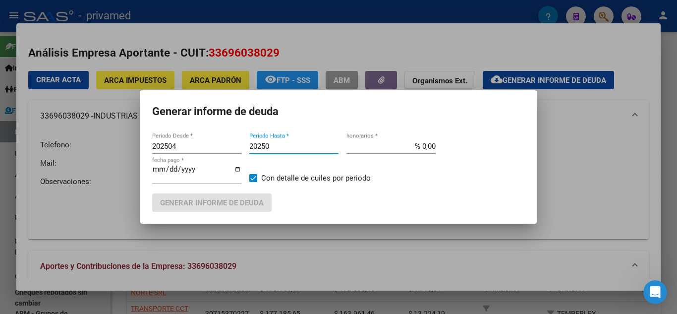
type input "202506"
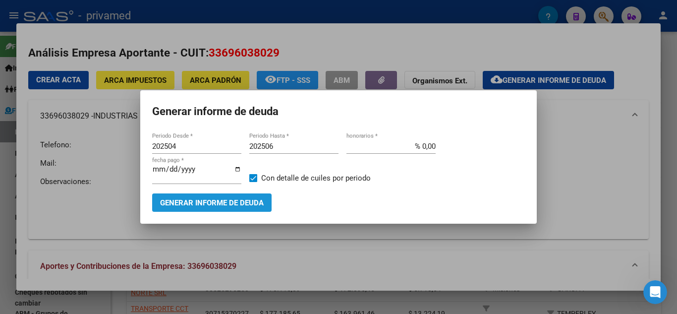
click at [188, 208] on button "Generar informe de deuda" at bounding box center [212, 202] width 120 height 18
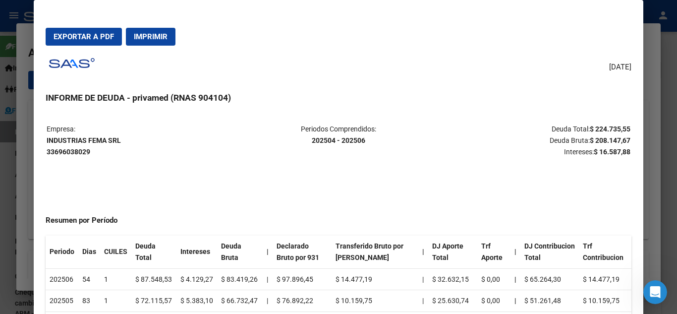
click at [104, 39] on span "Exportar a PDF" at bounding box center [84, 36] width 61 height 9
drag, startPoint x: 122, startPoint y: 139, endPoint x: 46, endPoint y: 141, distance: 75.9
click at [46, 141] on table "Empresa: INDUSTRIAS FEMA SRL 33696038029 Periodos Comprendidos: 202504 - 202506…" at bounding box center [339, 141] width 586 height 36
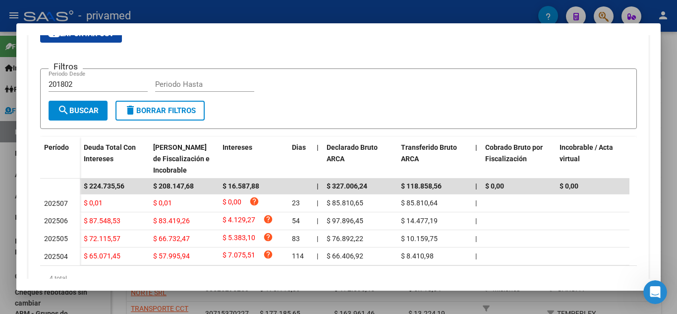
scroll to position [248, 0]
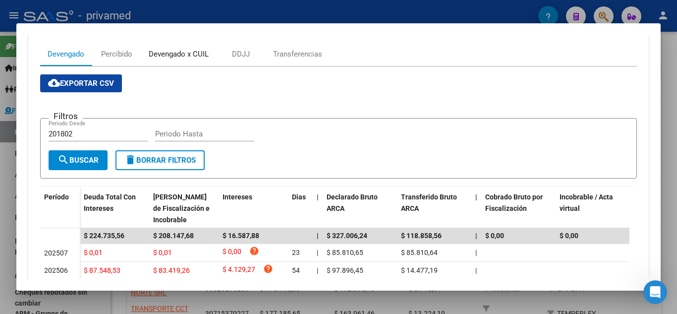
drag, startPoint x: 179, startPoint y: 55, endPoint x: 224, endPoint y: 105, distance: 67.4
click at [222, 103] on mat-tab-group "Devengado Percibido Devengado x CUIL DDJJ Transferencias cloud_download Exporta…" at bounding box center [338, 195] width 597 height 307
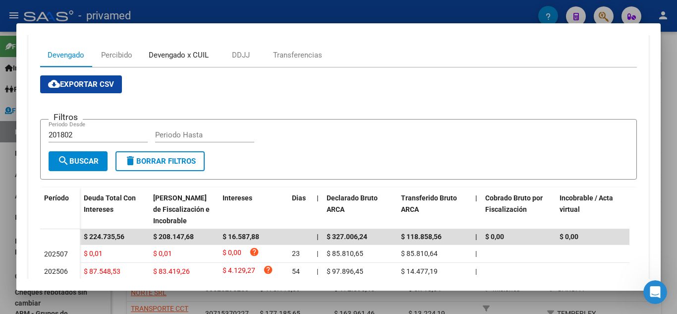
click at [195, 60] on div "Devengado x CUIL" at bounding box center [179, 55] width 60 height 11
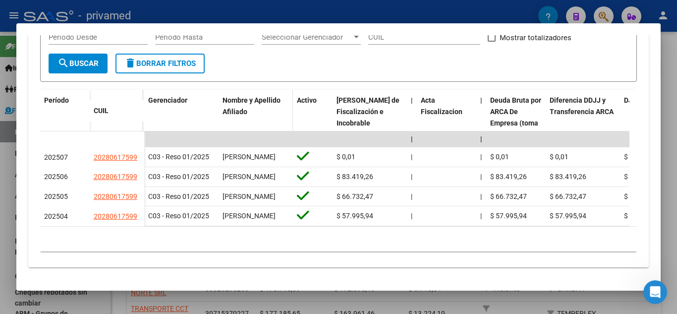
scroll to position [372, 0]
click at [170, 245] on div "10 total 1" at bounding box center [338, 239] width 597 height 25
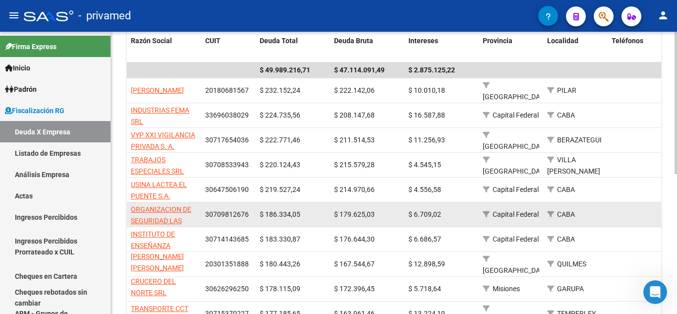
scroll to position [13, 0]
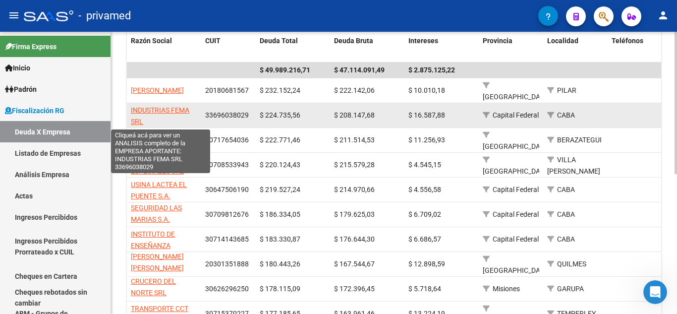
click at [158, 110] on span "INDUSTRIAS FEMA SRL" at bounding box center [160, 115] width 59 height 19
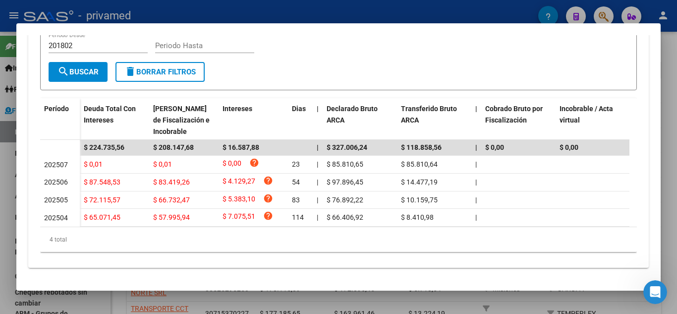
scroll to position [231, 0]
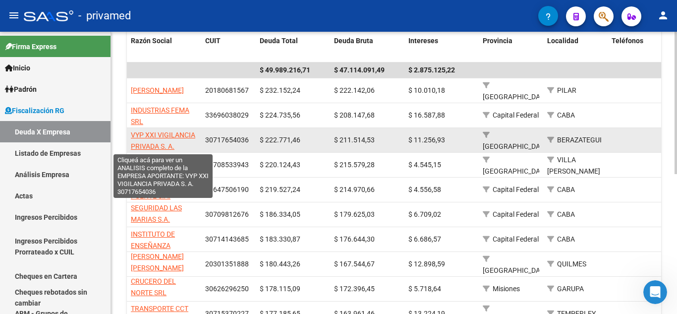
click at [172, 131] on span "VYP XXI VIGILANCIA PRIVADA S. A." at bounding box center [163, 140] width 64 height 19
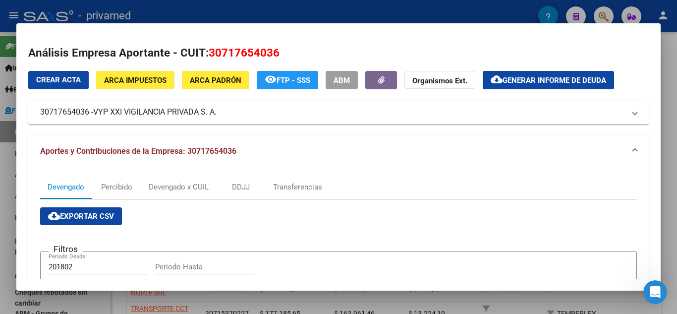
drag, startPoint x: 40, startPoint y: 109, endPoint x: 221, endPoint y: 114, distance: 181.1
click at [221, 114] on mat-expansion-panel-header "30717654036 - VYP XXI VIGILANCIA PRIVADA S. A." at bounding box center [338, 112] width 621 height 24
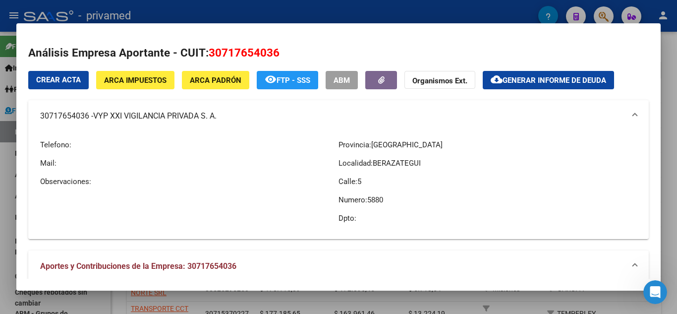
drag, startPoint x: 334, startPoint y: -5, endPoint x: 367, endPoint y: -29, distance: 40.9
click at [367, 0] on html "menu - privamed person Firma Express Inicio Calendario SSS Instructivos Contact…" at bounding box center [338, 157] width 677 height 314
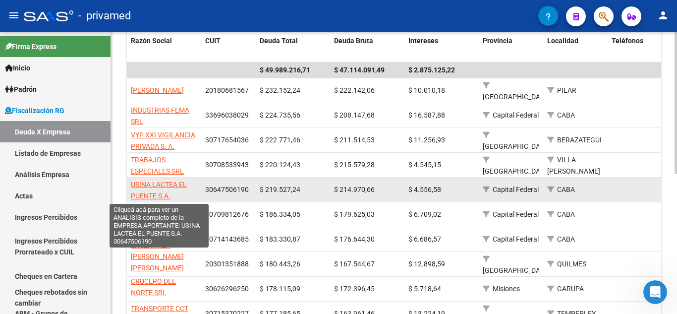
click at [154, 185] on span "USINA LACTEA EL PUENTE S.A." at bounding box center [159, 190] width 56 height 19
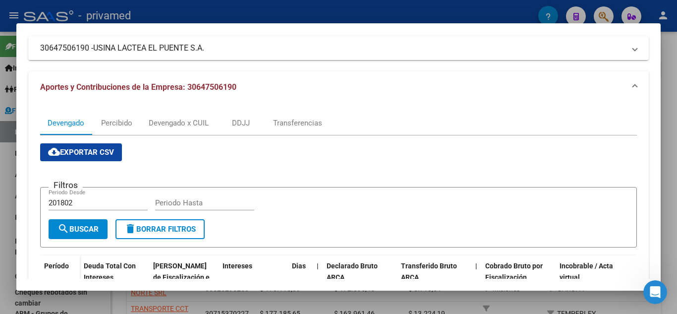
scroll to position [50, 0]
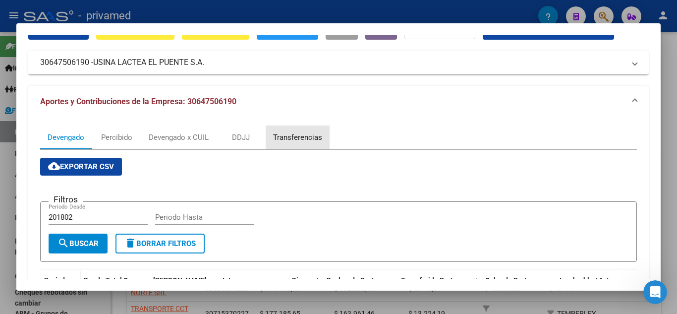
click at [277, 137] on div "Transferencias" at bounding box center [297, 137] width 49 height 11
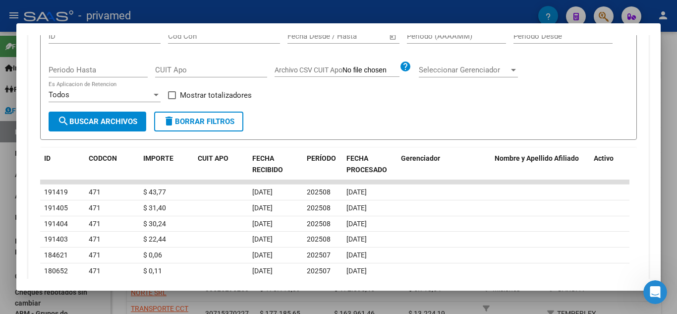
scroll to position [248, 0]
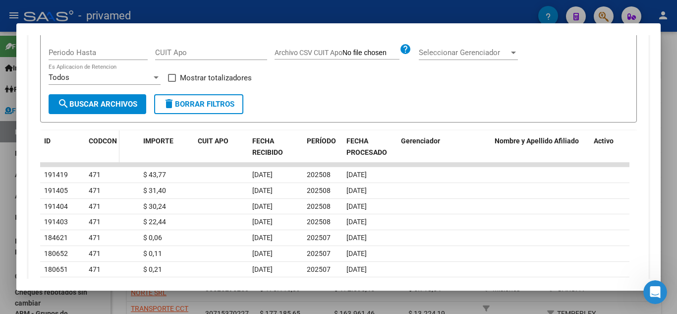
click at [110, 137] on span "CODCON" at bounding box center [103, 141] width 28 height 8
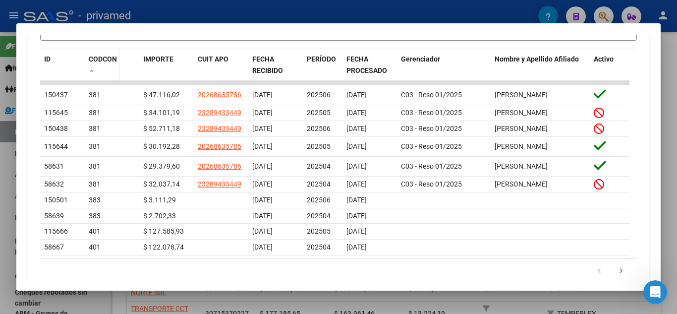
scroll to position [347, 0]
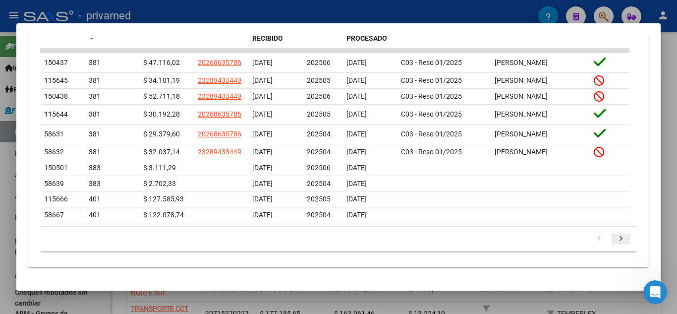
click at [615, 244] on icon "go to next page" at bounding box center [621, 240] width 13 height 12
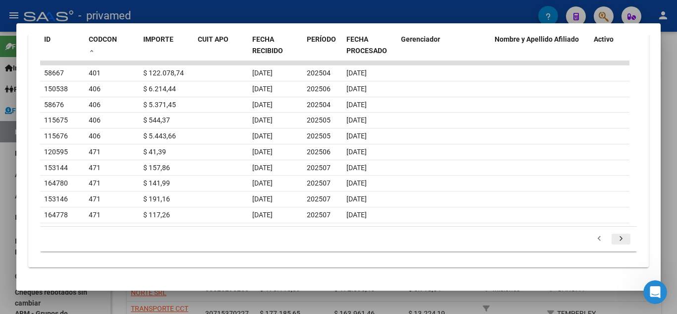
scroll to position [350, 0]
click at [615, 238] on icon "go to next page" at bounding box center [621, 240] width 13 height 12
click at [0, 182] on div at bounding box center [338, 157] width 677 height 314
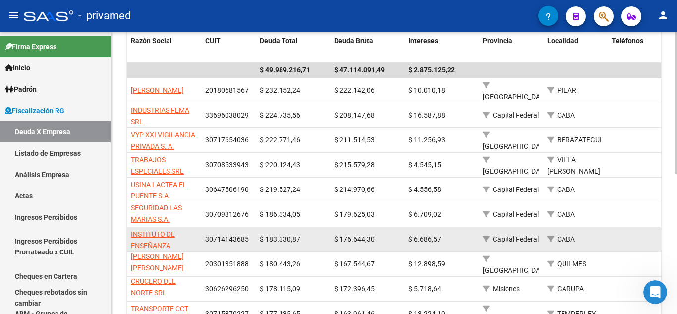
scroll to position [247, 0]
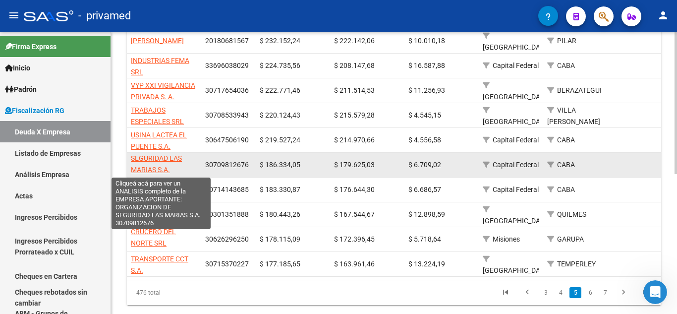
click at [166, 170] on span "ORGANIZACION DE SEGURIDAD LAS MARIAS S.A." at bounding box center [161, 158] width 61 height 31
type textarea "30709812676"
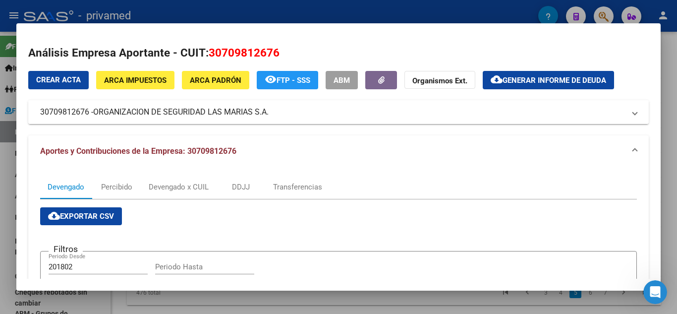
drag, startPoint x: 37, startPoint y: 110, endPoint x: 272, endPoint y: 113, distance: 235.1
click at [272, 113] on mat-expansion-panel-header "30709812676 - ORGANIZACION DE SEGURIDAD LAS MARIAS S.A." at bounding box center [338, 112] width 621 height 24
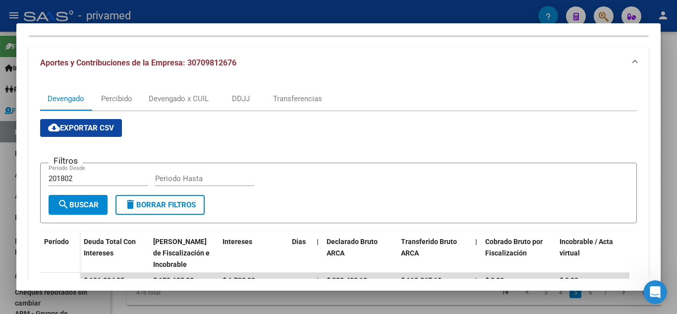
scroll to position [0, 0]
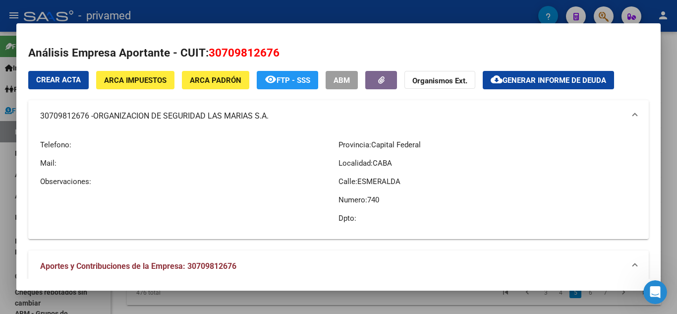
click at [518, 73] on button "cloud_download Generar informe de deuda" at bounding box center [548, 80] width 131 height 18
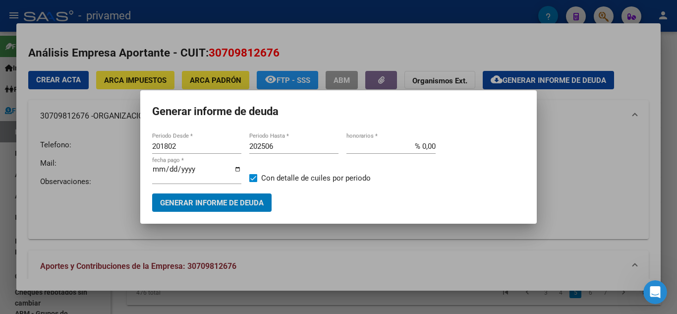
click at [197, 148] on input "201802" at bounding box center [196, 146] width 89 height 9
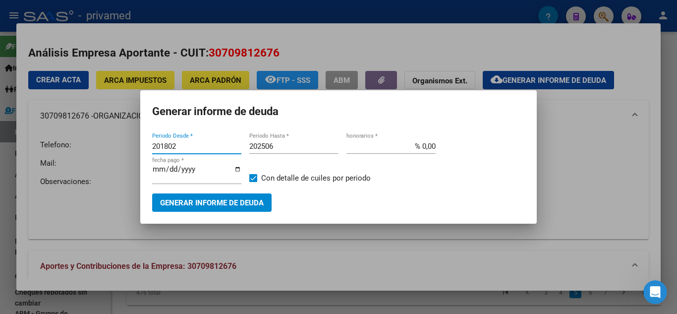
click at [197, 148] on input "201802" at bounding box center [196, 146] width 89 height 9
type input "202506"
type input "202507"
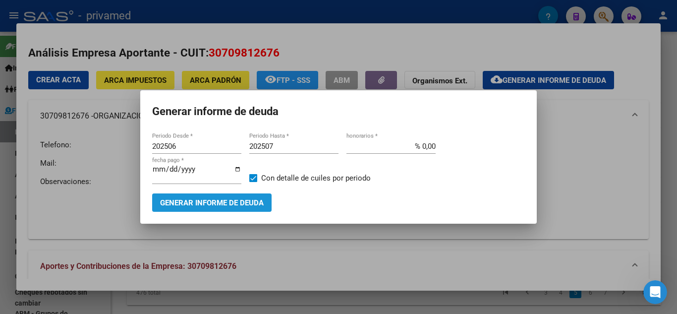
click at [231, 206] on span "Generar informe de deuda" at bounding box center [212, 202] width 104 height 9
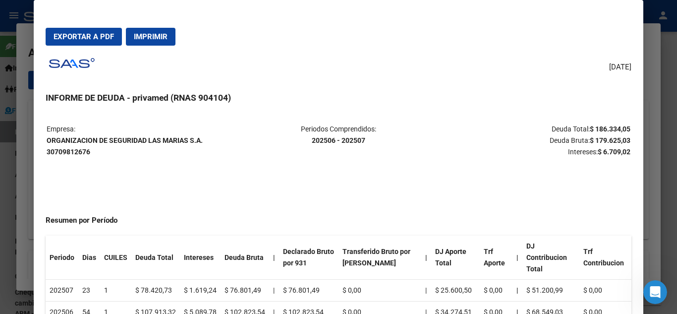
click at [92, 45] on button "Exportar a PDF" at bounding box center [84, 37] width 76 height 18
drag, startPoint x: 47, startPoint y: 140, endPoint x: 209, endPoint y: 138, distance: 162.2
click at [209, 138] on p "Empresa: ORGANIZACION DE SEGURIDAD LAS MARIAS S.A. 30709812676" at bounding box center [144, 140] width 194 height 34
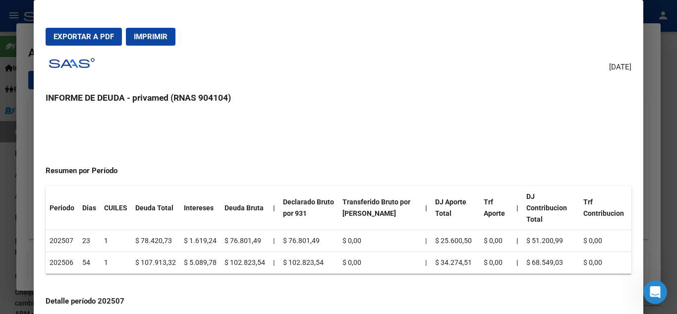
click at [150, 153] on div "Empresa: ORGANIZACION DE SEGURIDAD LAS MARIAS S.A. 30709812676 Periodos Compren…" at bounding box center [339, 290] width 586 height 434
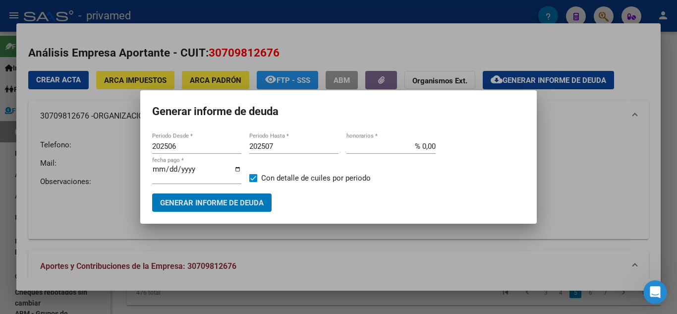
click at [94, 177] on div at bounding box center [338, 157] width 677 height 314
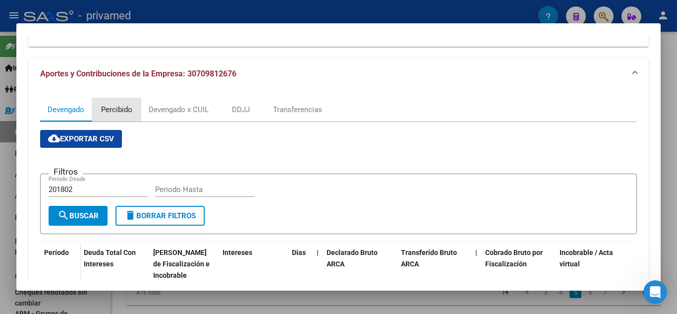
click at [121, 105] on div "Percibido" at bounding box center [116, 109] width 31 height 11
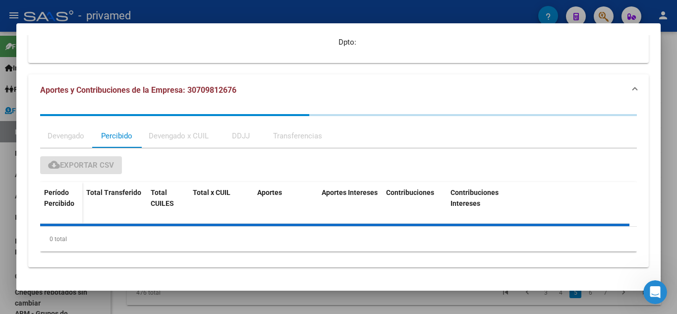
click at [167, 109] on div "Devengado Percibido Devengado x CUIL DDJJ Transferencias cloud_download Exporta…" at bounding box center [338, 186] width 621 height 161
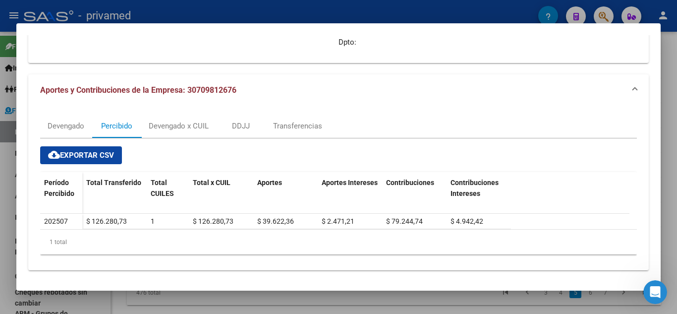
click at [182, 140] on div "cloud_download Exportar CSV Período Percibido Total Transferido Total CUILES To…" at bounding box center [338, 200] width 597 height 124
click at [181, 124] on div "Devengado x CUIL" at bounding box center [179, 126] width 60 height 11
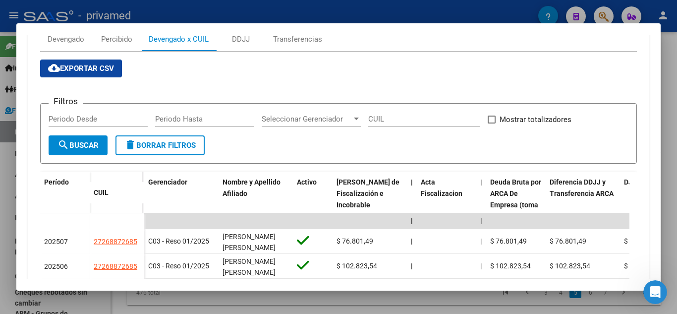
scroll to position [372, 0]
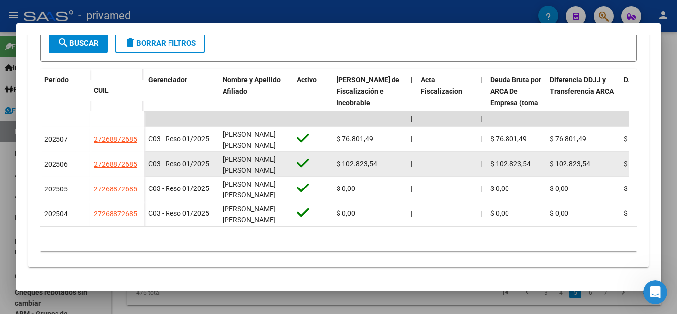
click at [211, 152] on datatable-body-cell "C03 - Reso 01/2025" at bounding box center [181, 164] width 74 height 24
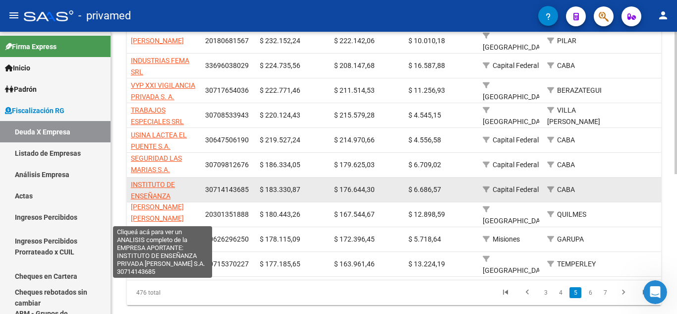
click at [161, 184] on span "INSTITUTO DE ENSEÑANZA PRIVADA [PERSON_NAME] S.A." at bounding box center [157, 207] width 53 height 53
type textarea "30714143685"
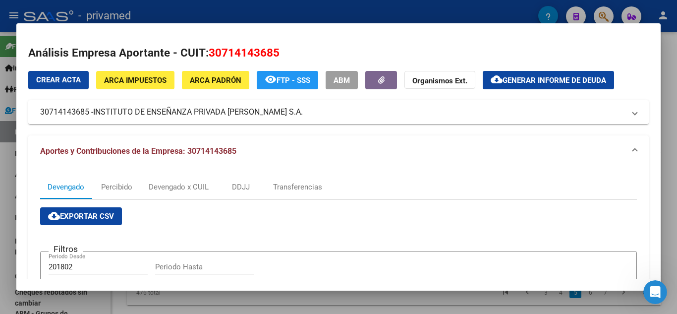
drag, startPoint x: 39, startPoint y: 110, endPoint x: 285, endPoint y: 113, distance: 245.5
click at [285, 113] on mat-expansion-panel-header "30714143685 - INSTITUTO DE ENSEÑANZA PRIVADA [PERSON_NAME] S.A." at bounding box center [338, 112] width 621 height 24
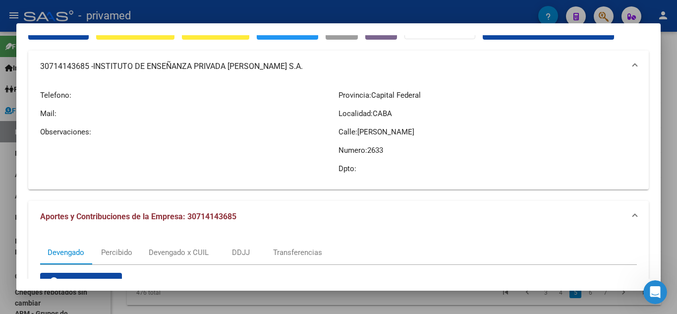
scroll to position [0, 0]
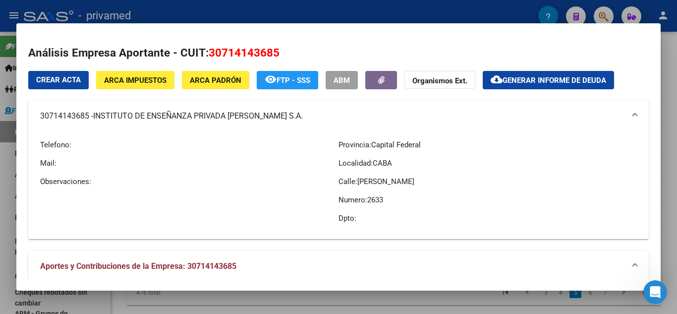
click at [556, 78] on span "Generar informe de deuda" at bounding box center [555, 80] width 104 height 9
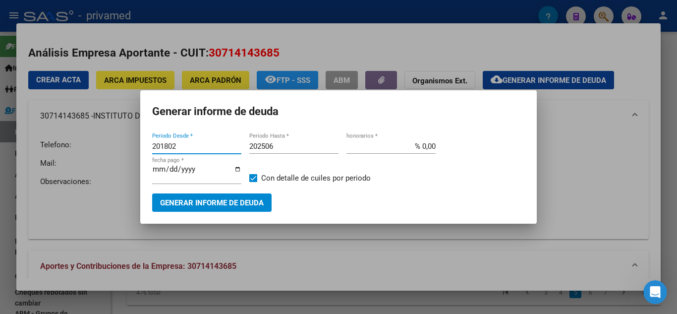
click at [169, 148] on input "201802" at bounding box center [196, 146] width 89 height 9
type input "202506"
type input "202507"
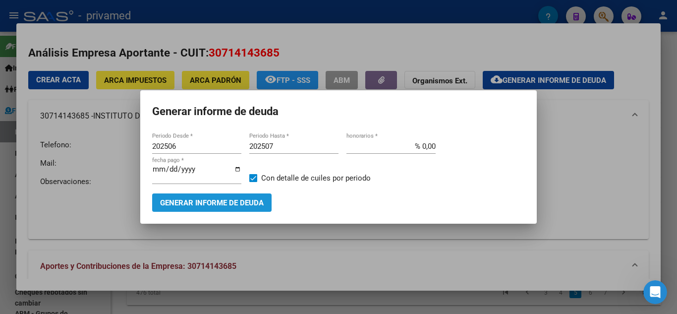
click at [197, 198] on span "Generar informe de deuda" at bounding box center [212, 202] width 104 height 9
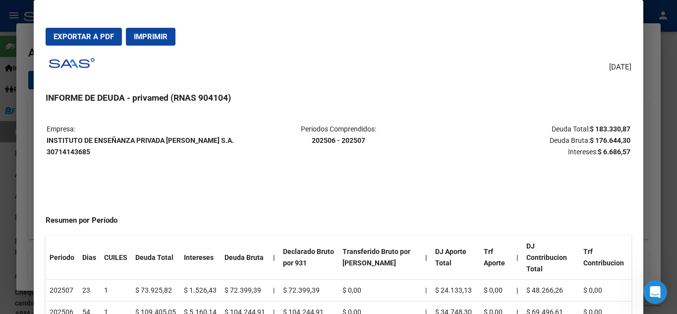
click at [88, 37] on span "Exportar a PDF" at bounding box center [84, 36] width 61 height 9
drag, startPoint x: 47, startPoint y: 140, endPoint x: 220, endPoint y: 137, distance: 172.6
click at [220, 137] on p "Empresa: INSTITUTO DE ENSEÑANZA PRIVADA [PERSON_NAME] S.A. 30714143685" at bounding box center [144, 140] width 194 height 34
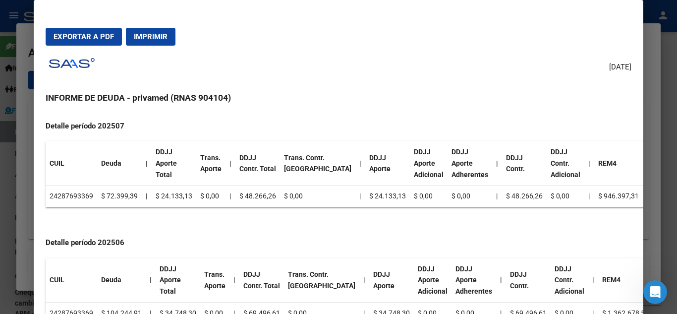
scroll to position [226, 0]
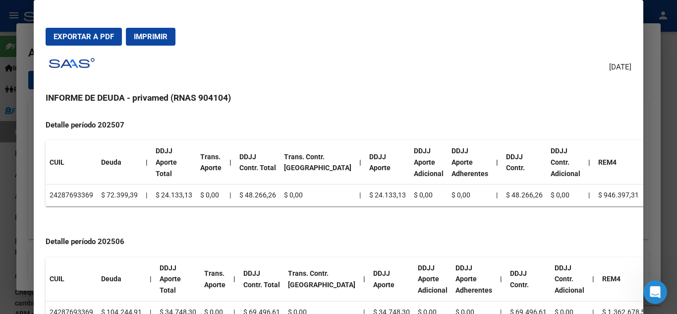
click at [199, 166] on th "Trans. Aporte" at bounding box center [210, 162] width 29 height 44
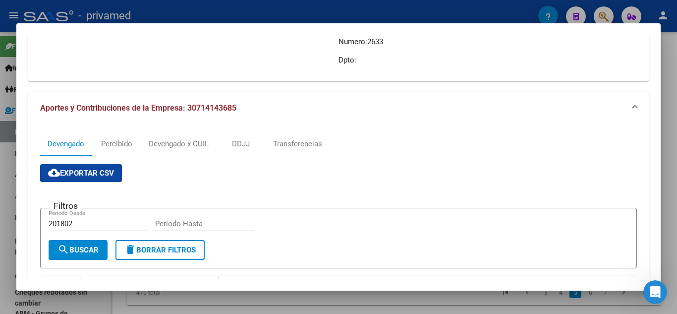
scroll to position [248, 0]
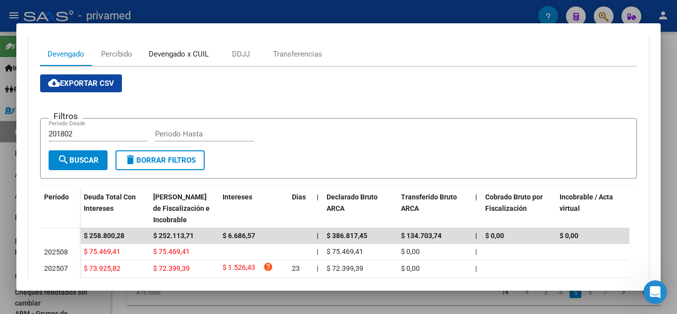
click at [184, 50] on div "Devengado x CUIL" at bounding box center [179, 54] width 60 height 11
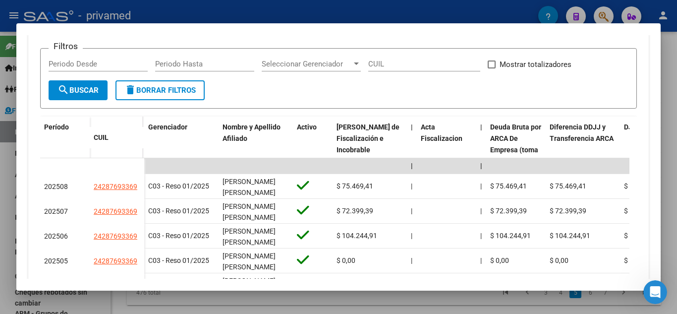
scroll to position [397, 0]
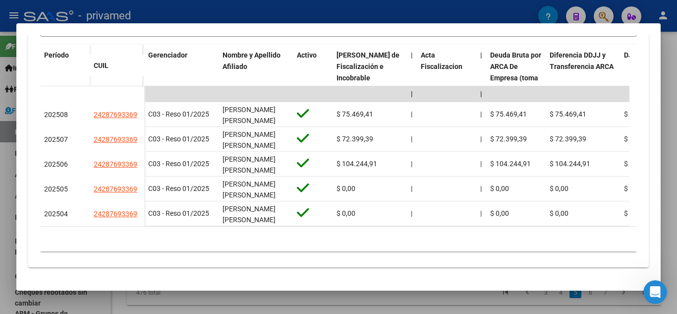
click at [0, 195] on div at bounding box center [338, 157] width 677 height 314
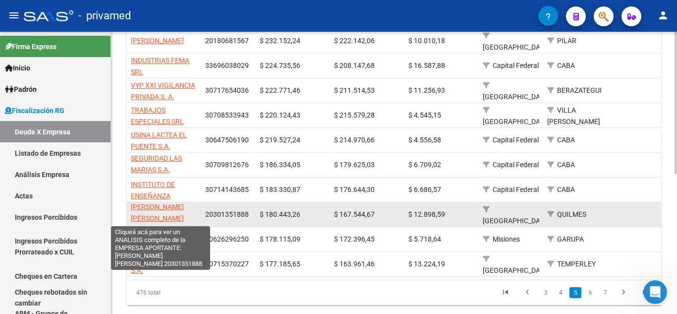
click at [160, 206] on span "[PERSON_NAME] [PERSON_NAME]" at bounding box center [157, 212] width 53 height 19
type textarea "20301351888"
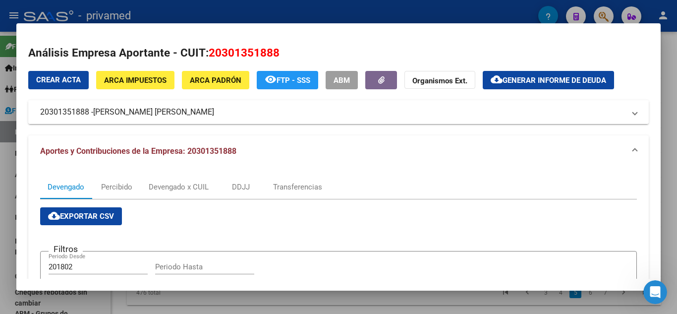
drag, startPoint x: 37, startPoint y: 110, endPoint x: 201, endPoint y: 111, distance: 164.2
click at [201, 111] on mat-expansion-panel-header "20301351888 - [PERSON_NAME] [PERSON_NAME]" at bounding box center [338, 112] width 621 height 24
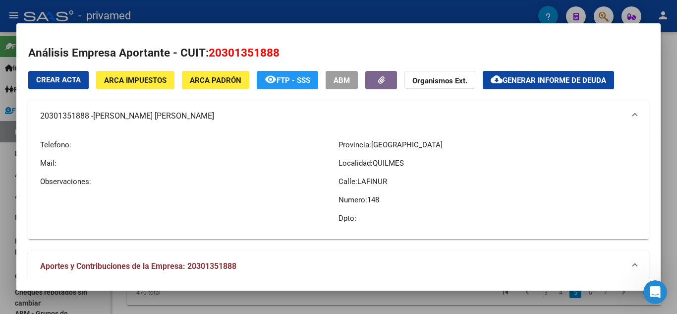
click at [0, 118] on div at bounding box center [338, 157] width 677 height 314
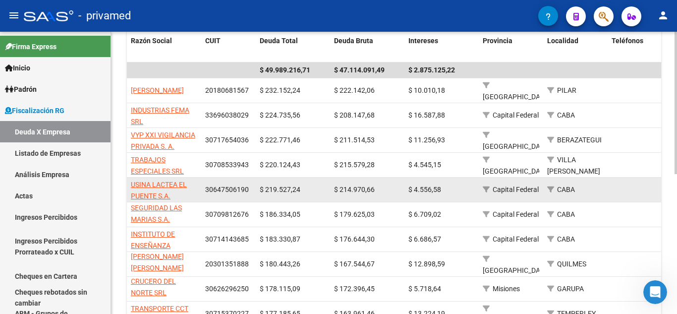
scroll to position [247, 0]
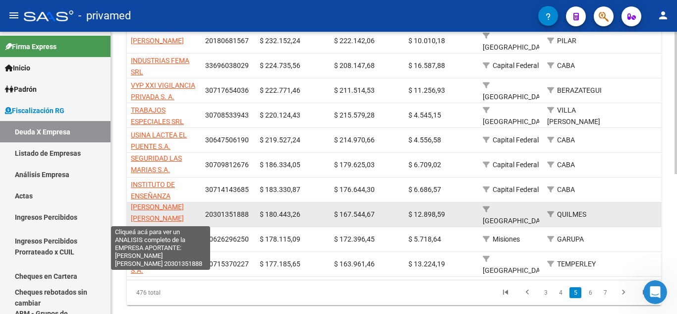
click at [170, 206] on span "[PERSON_NAME] [PERSON_NAME]" at bounding box center [157, 212] width 53 height 19
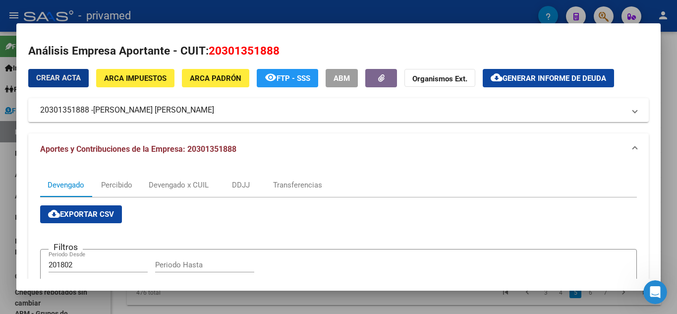
scroll to position [0, 0]
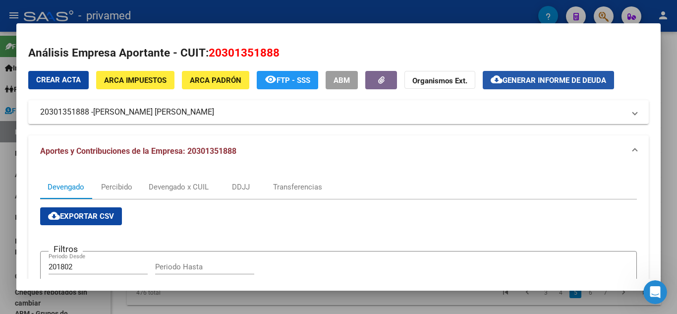
click at [512, 83] on span "Generar informe de deuda" at bounding box center [555, 80] width 104 height 9
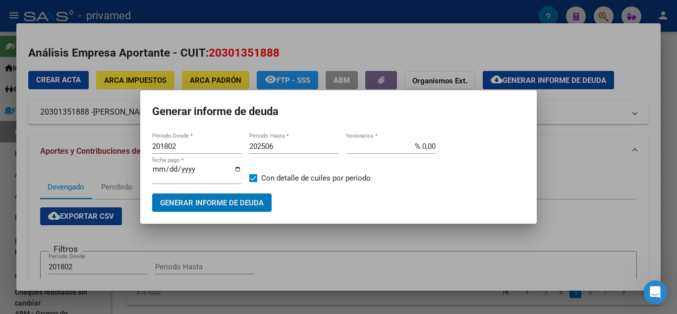
click at [162, 147] on input "201802" at bounding box center [196, 146] width 89 height 9
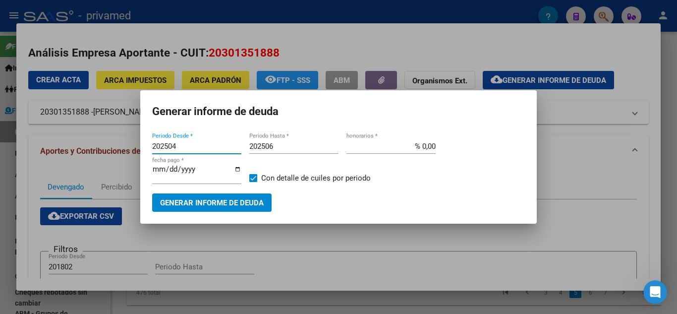
type input "202504"
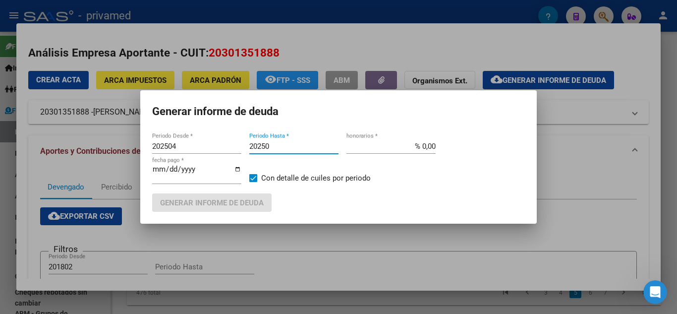
type input "202506"
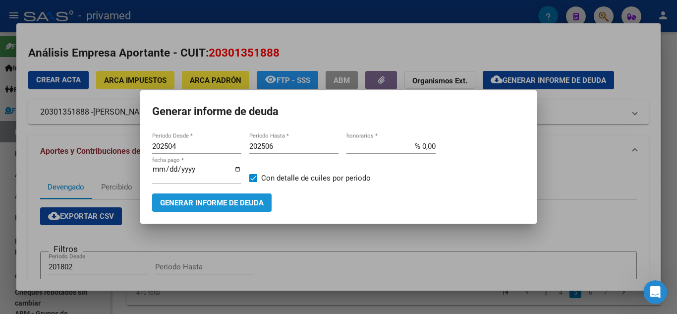
click at [184, 199] on span "Generar informe de deuda" at bounding box center [212, 202] width 104 height 9
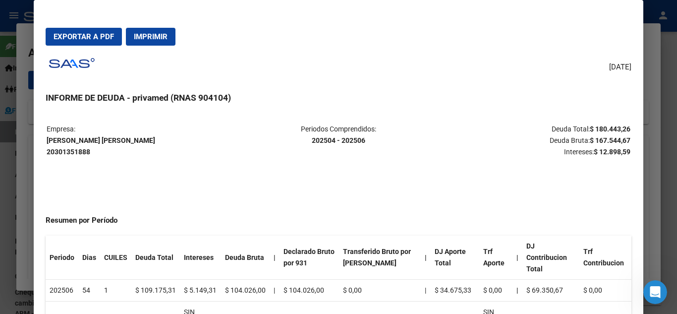
click at [93, 35] on span "Exportar a PDF" at bounding box center [84, 36] width 61 height 9
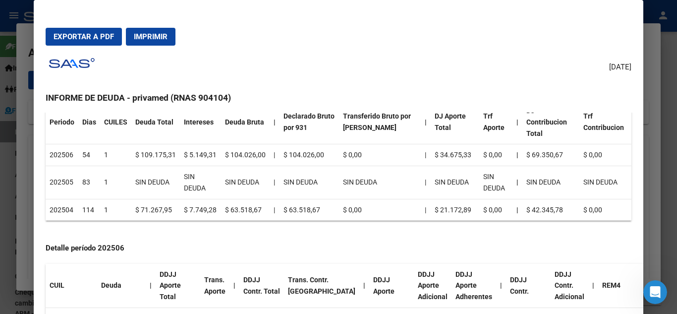
scroll to position [149, 0]
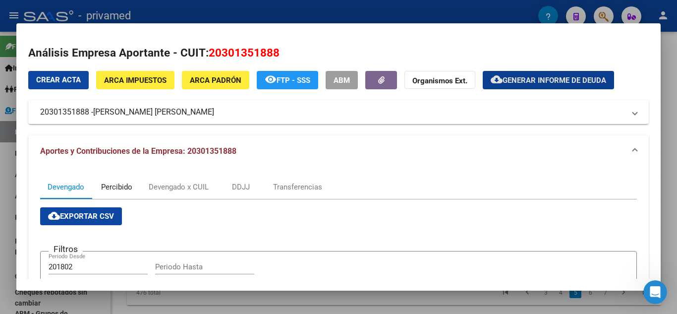
click at [128, 182] on div "Percibido" at bounding box center [116, 187] width 31 height 11
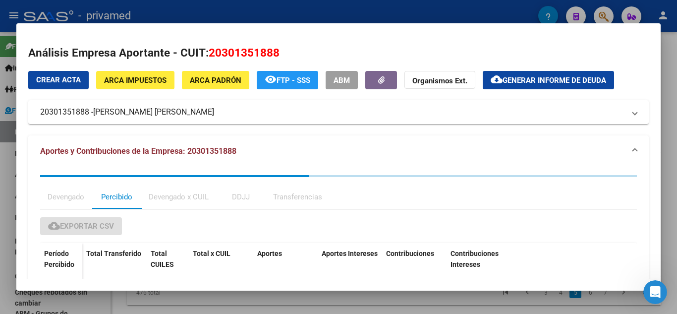
click at [172, 191] on div "Devengado x CUIL" at bounding box center [179, 196] width 60 height 11
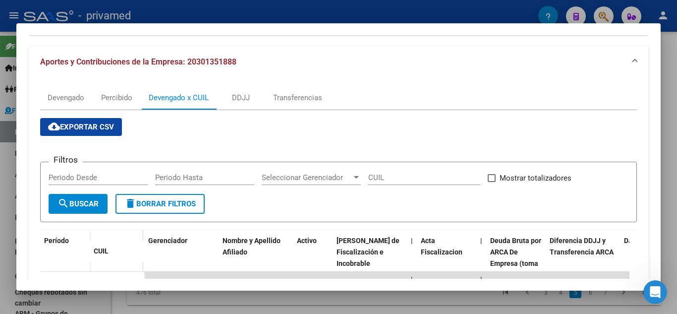
scroll to position [198, 0]
